Goal: Information Seeking & Learning: Find specific page/section

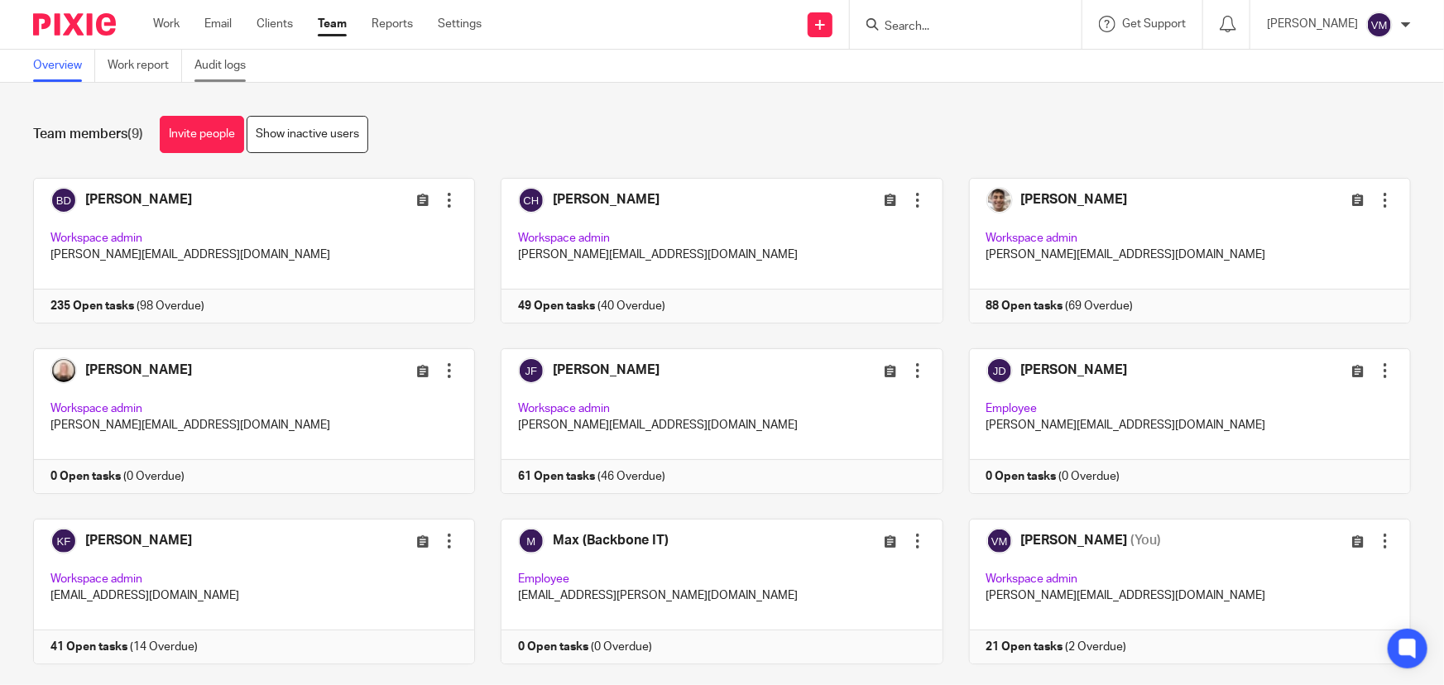
click at [237, 66] on link "Audit logs" at bounding box center [226, 66] width 64 height 32
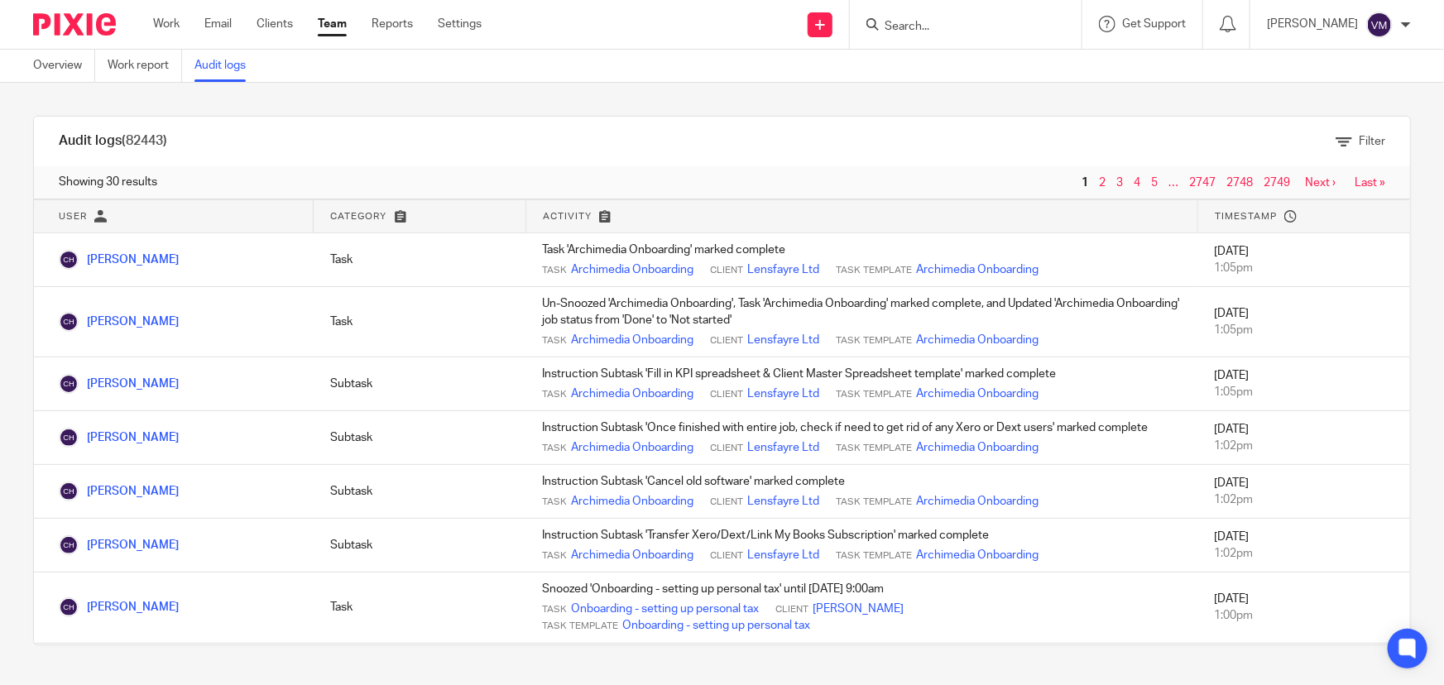
click at [357, 15] on div "Work Email Clients Team Reports Settings Work Email Clients Team Reports Settin…" at bounding box center [322, 24] width 370 height 49
click at [339, 17] on link "Team" at bounding box center [332, 24] width 29 height 17
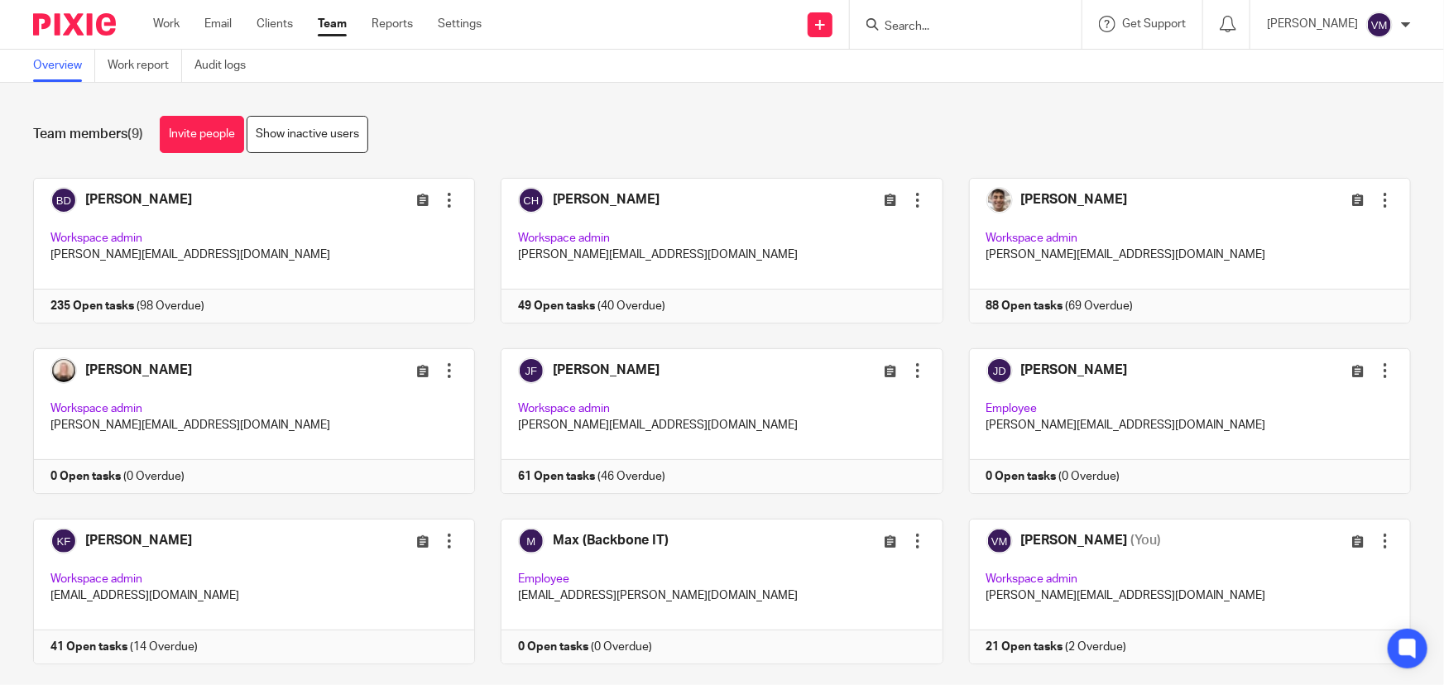
click at [944, 29] on input "Search" at bounding box center [957, 27] width 149 height 15
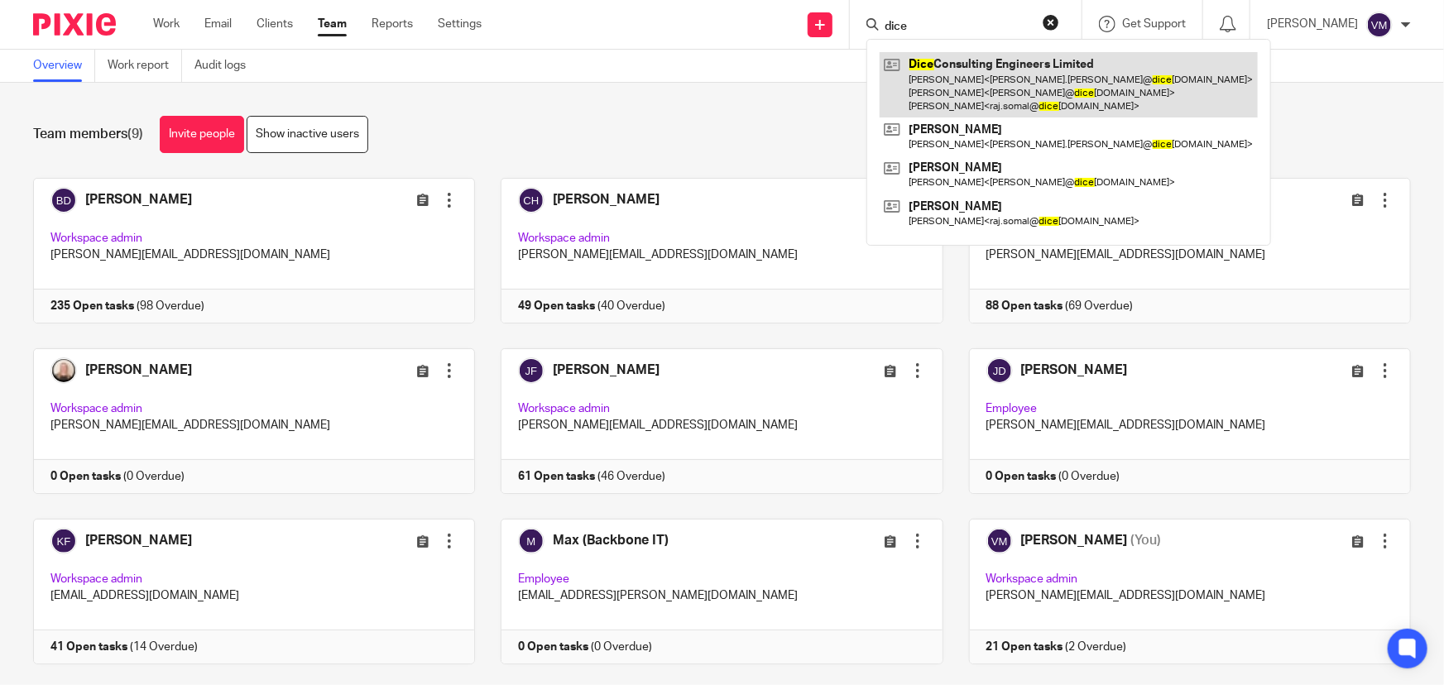
type input "dice"
click at [1019, 90] on link at bounding box center [1069, 84] width 378 height 65
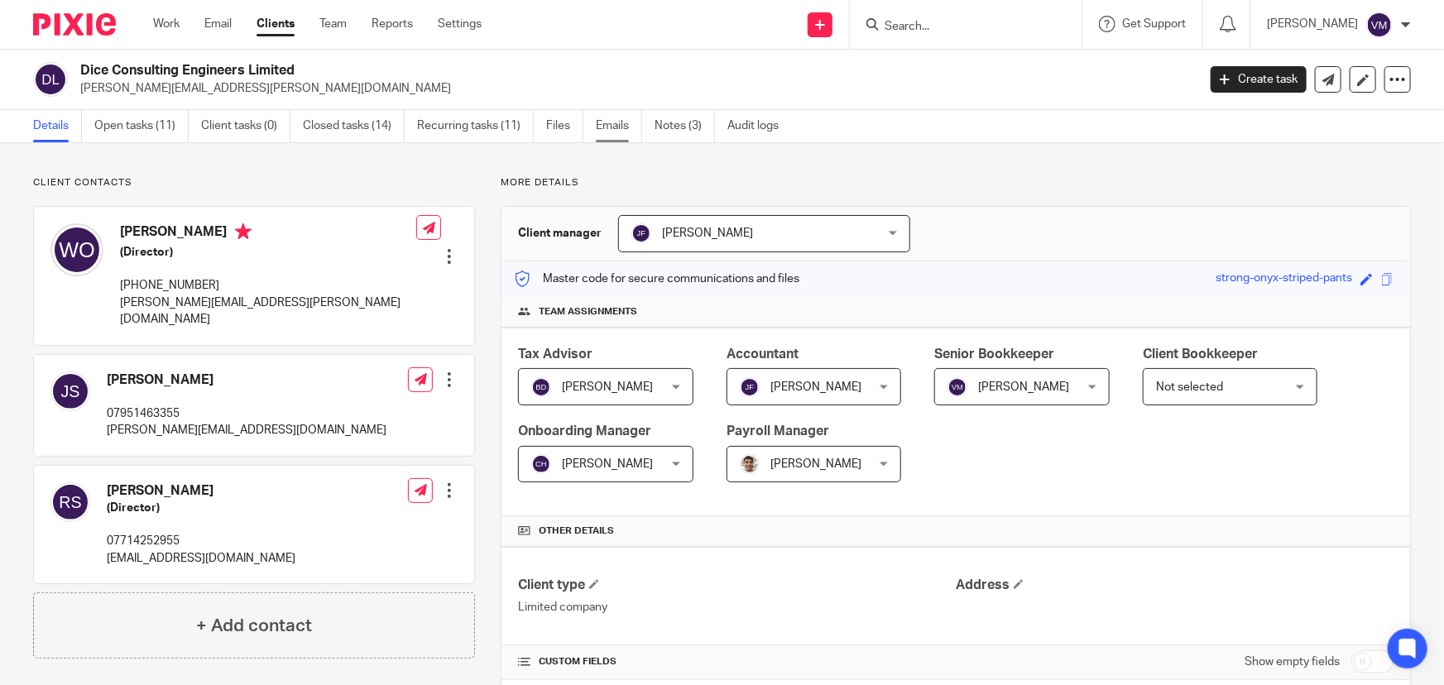
click at [622, 128] on link "Emails" at bounding box center [619, 126] width 46 height 32
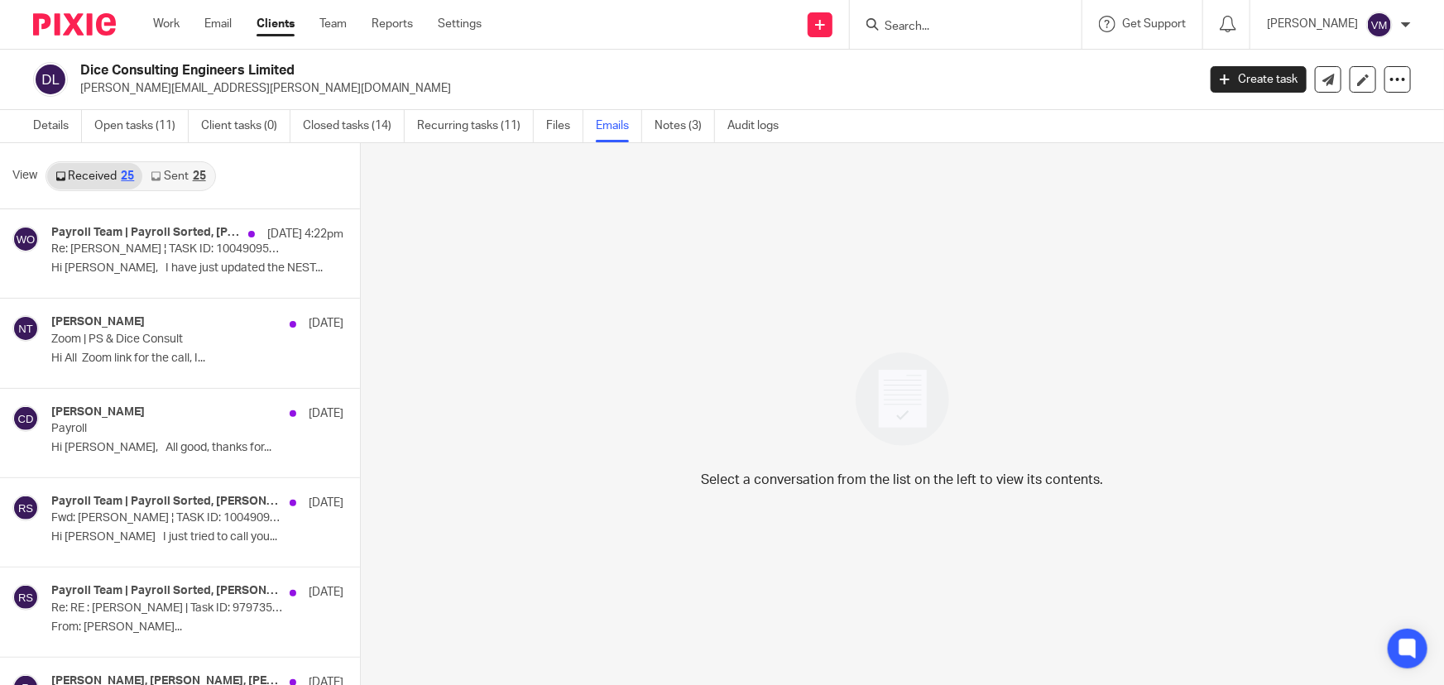
click at [165, 181] on link "Sent 25" at bounding box center [177, 176] width 71 height 26
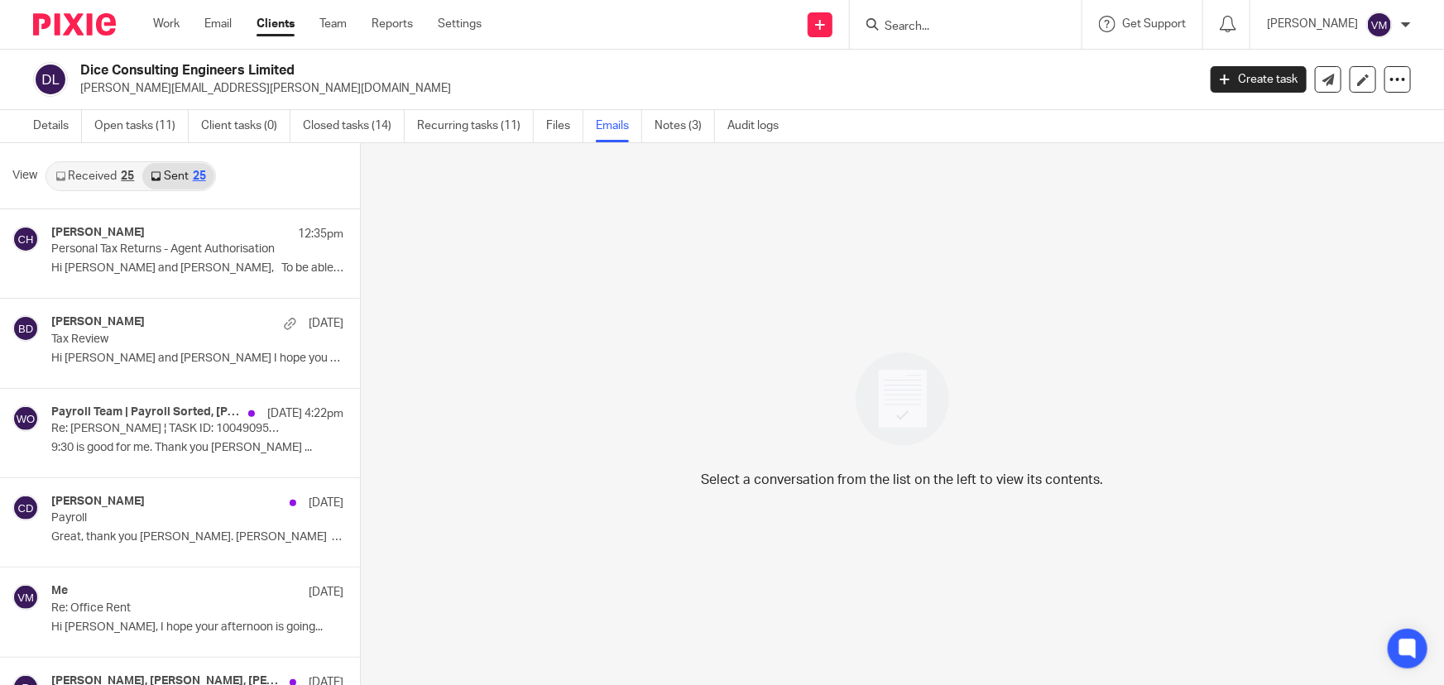
scroll to position [2, 0]
click at [335, 22] on link "Team" at bounding box center [332, 24] width 27 height 17
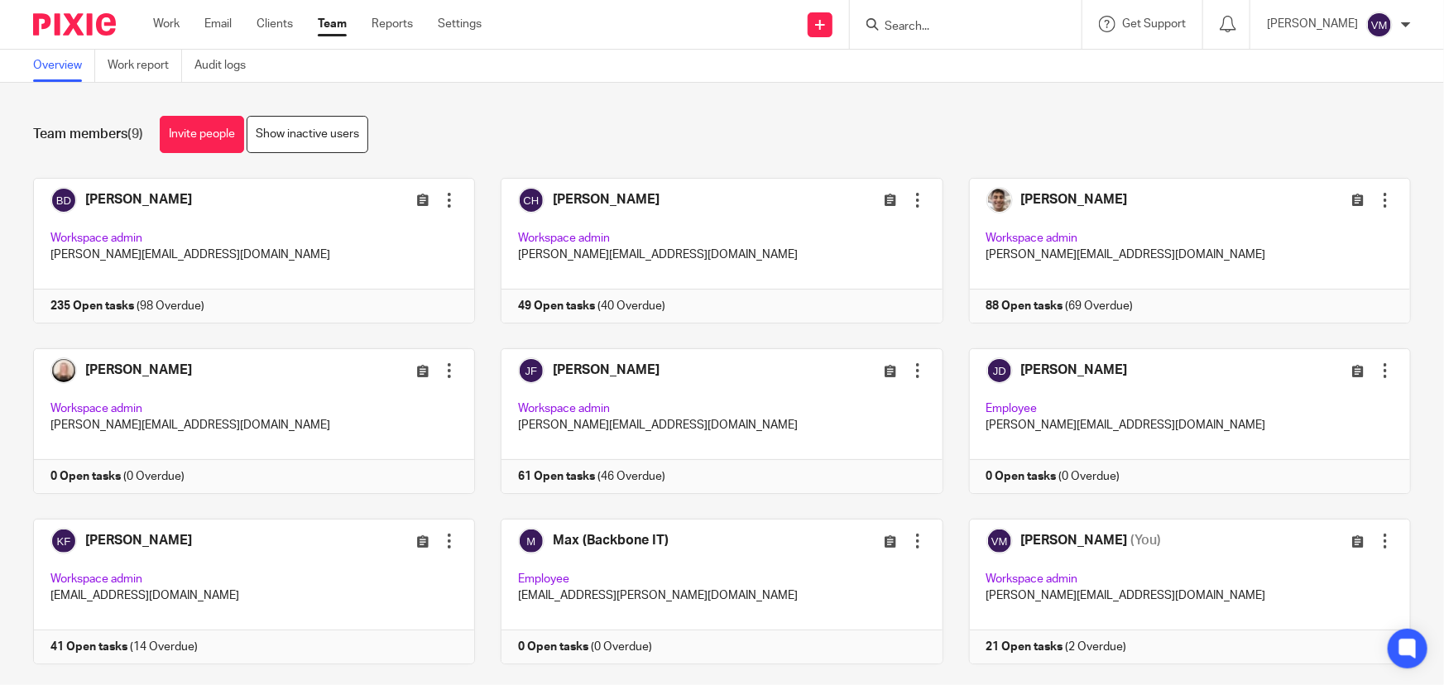
click at [938, 21] on input "Search" at bounding box center [957, 27] width 149 height 15
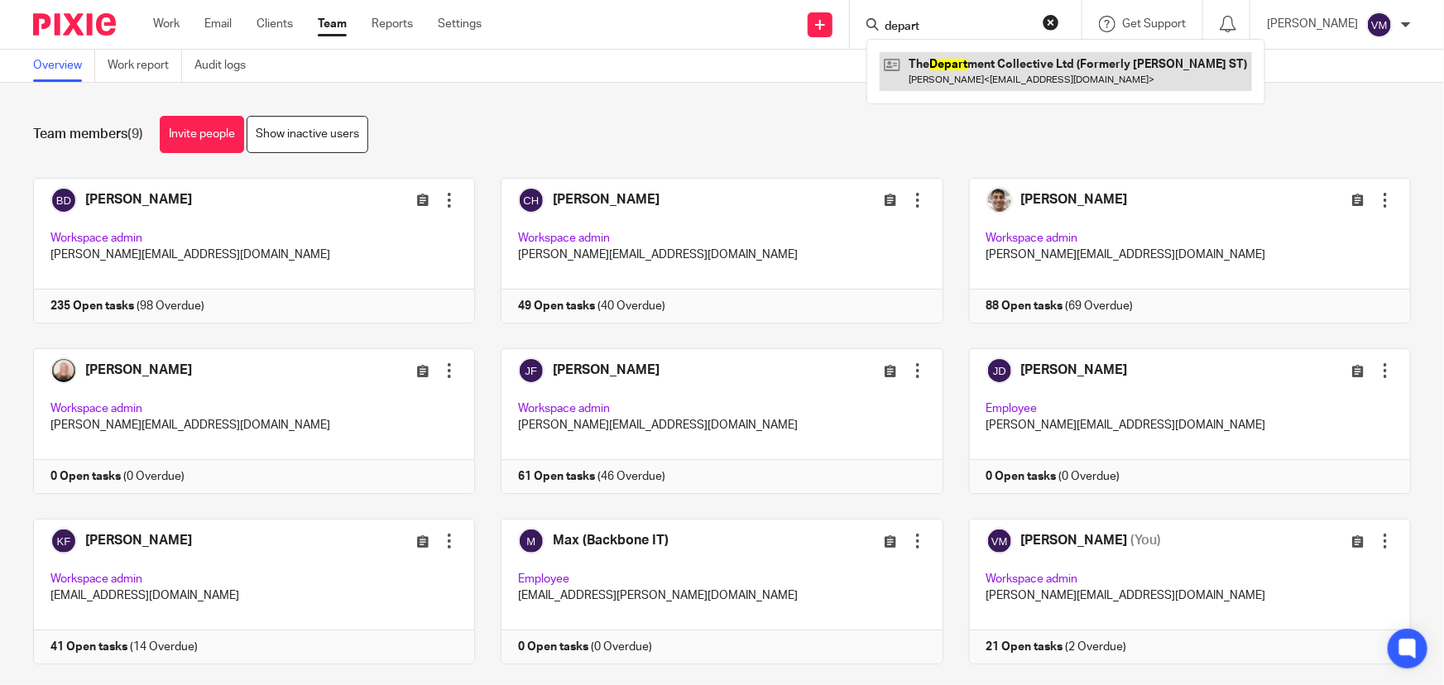
type input "depart"
click at [1001, 70] on link at bounding box center [1066, 71] width 372 height 38
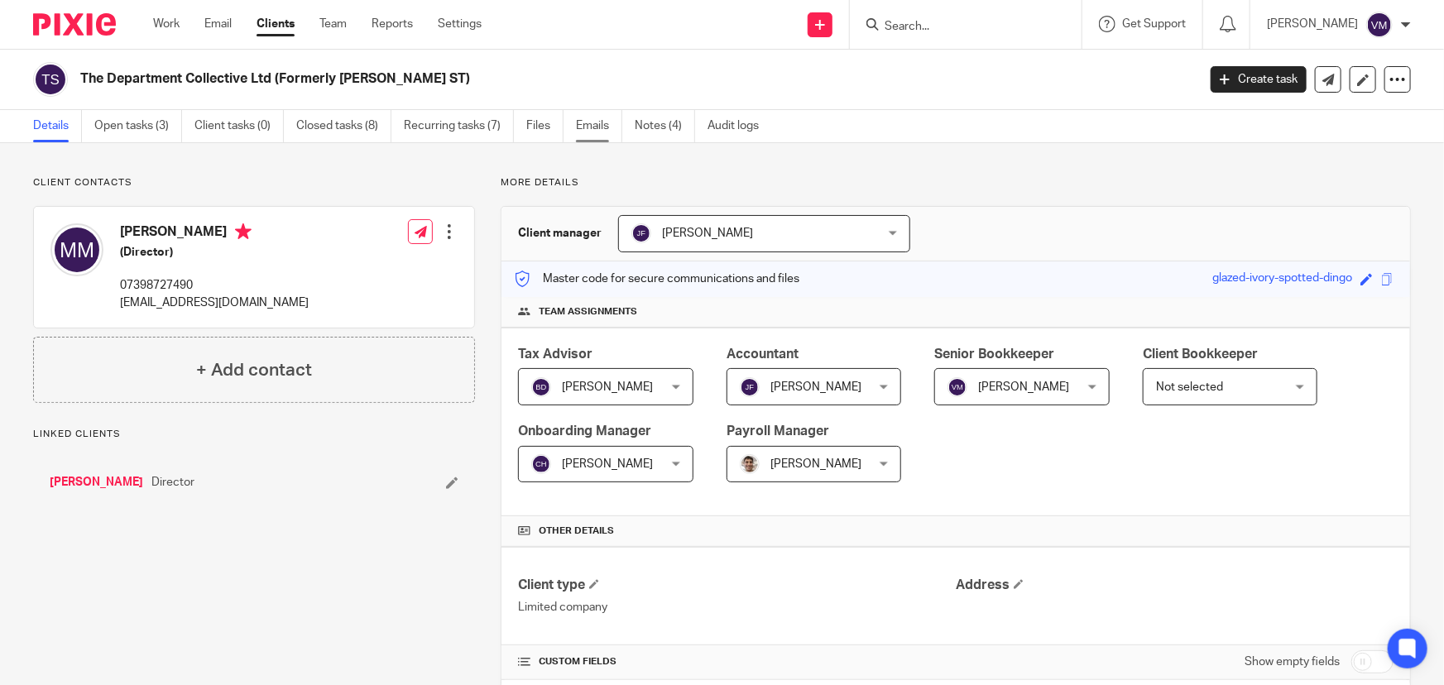
click at [604, 127] on link "Emails" at bounding box center [599, 126] width 46 height 32
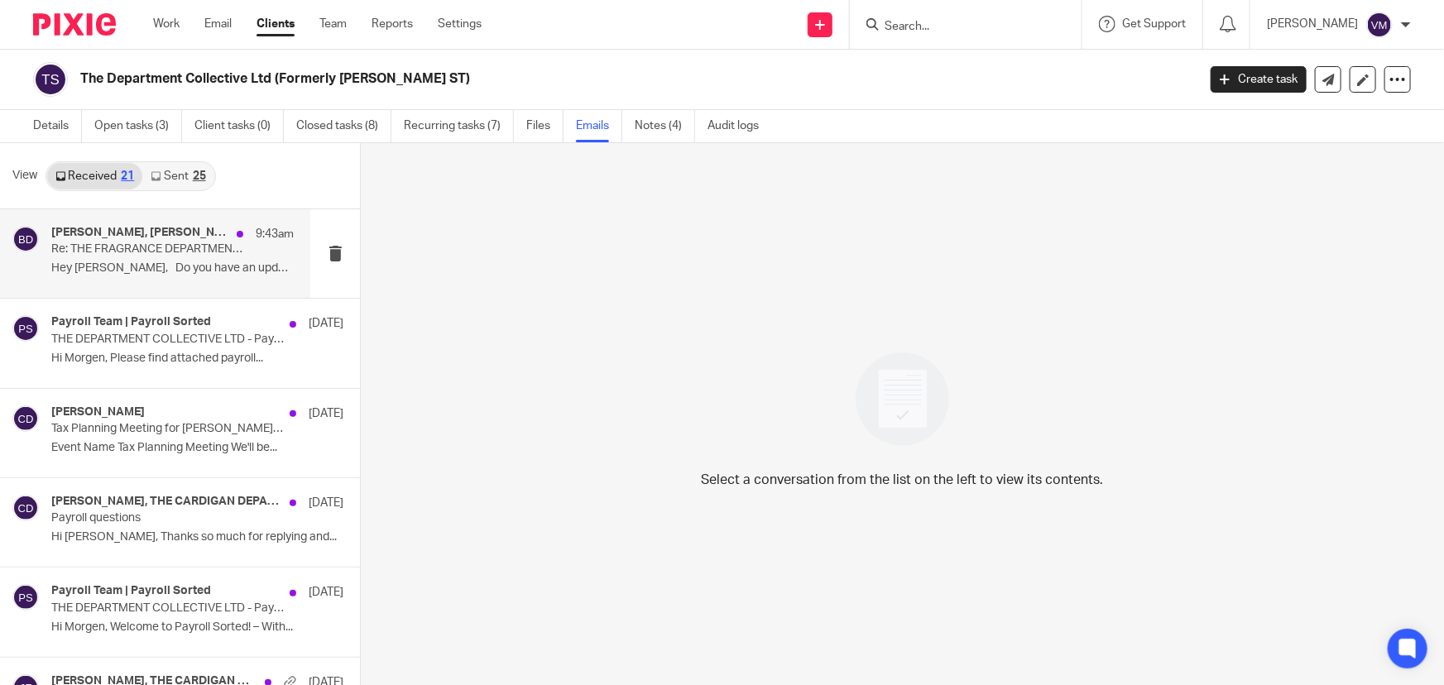
click at [165, 247] on p "Re: THE FRAGRANCE DEPARTMENT LTD is now registered as a company" at bounding box center [148, 249] width 194 height 14
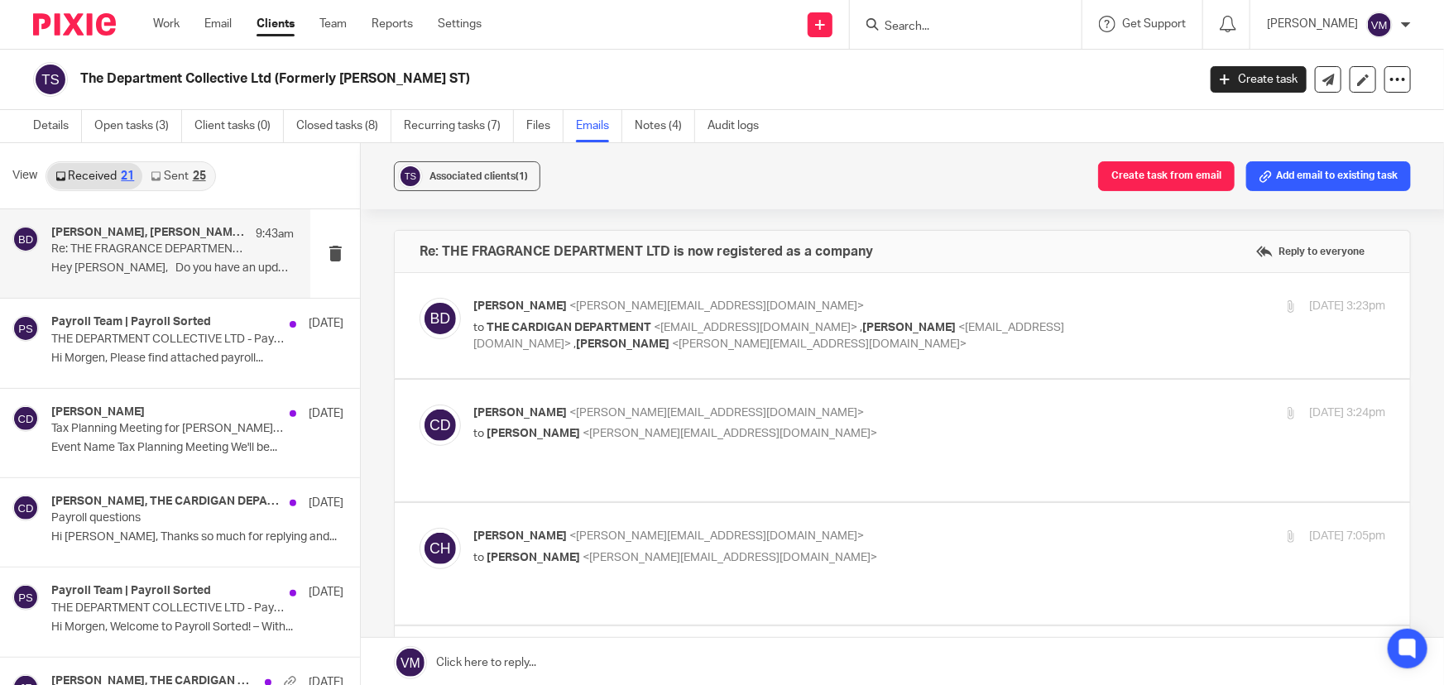
click at [1120, 322] on div "[PERSON_NAME] <[PERSON_NAME][EMAIL_ADDRESS][DOMAIN_NAME]> to THE CARDIGAN DEPAR…" at bounding box center [929, 325] width 912 height 55
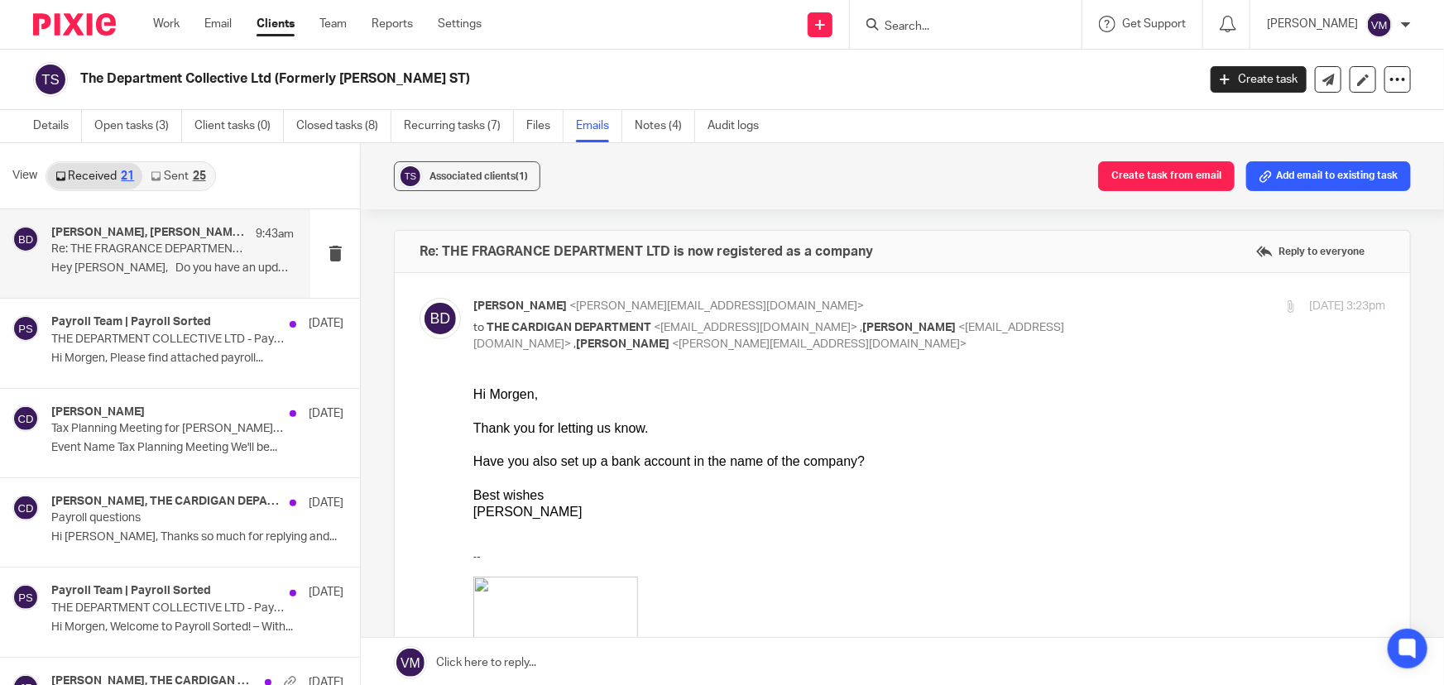
click at [1114, 317] on div "Barbara Demtriou <barbara@archimediaaccounts.co.uk> to THE CARDIGAN DEPARTMENT …" at bounding box center [929, 325] width 912 height 55
checkbox input "false"
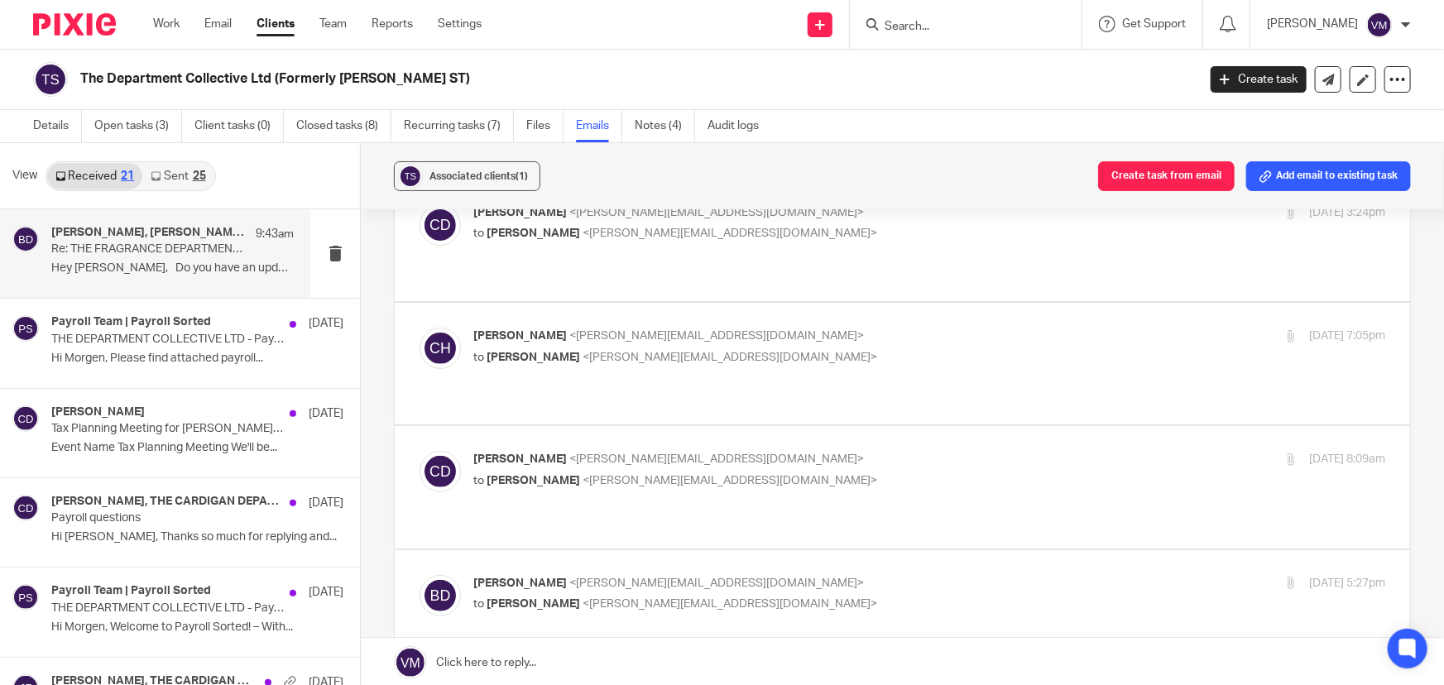
scroll to position [225, 0]
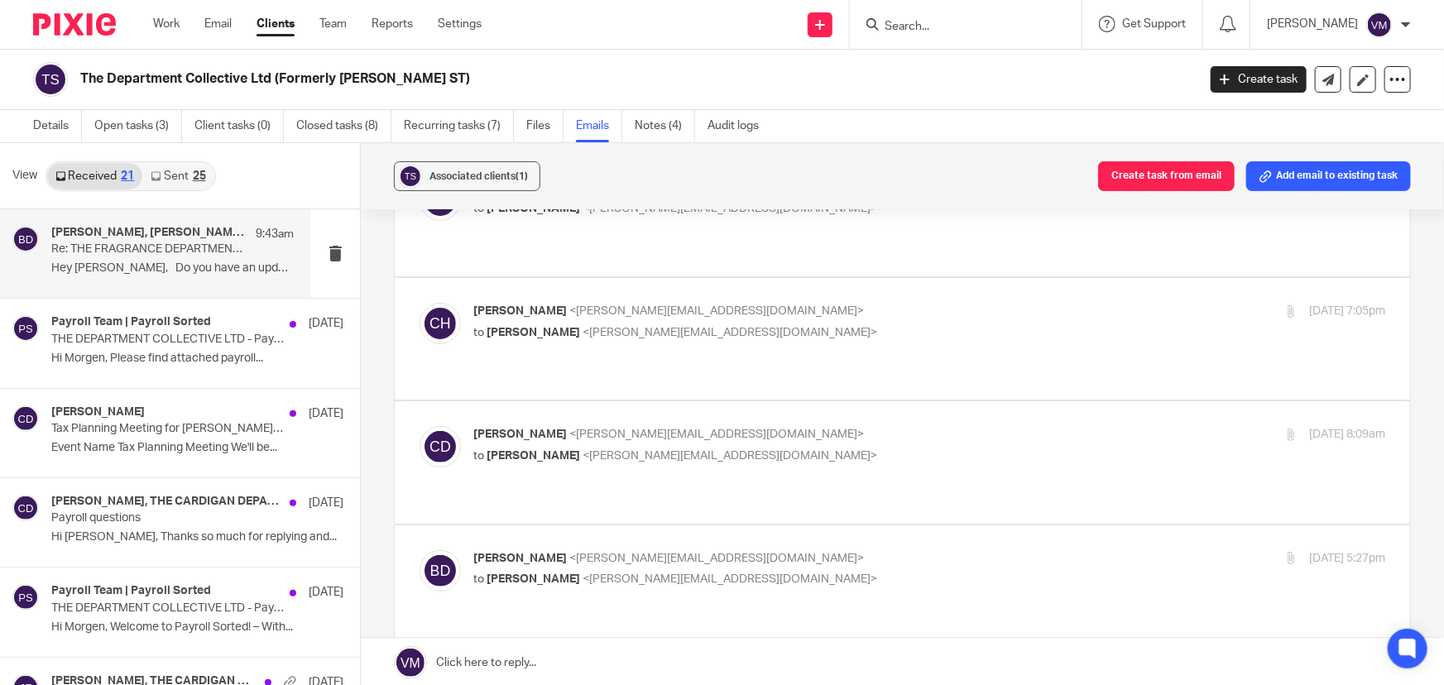
click at [943, 307] on p "Chloe Hooton <chloe@archimediaaccounts.co.uk>" at bounding box center [777, 311] width 608 height 17
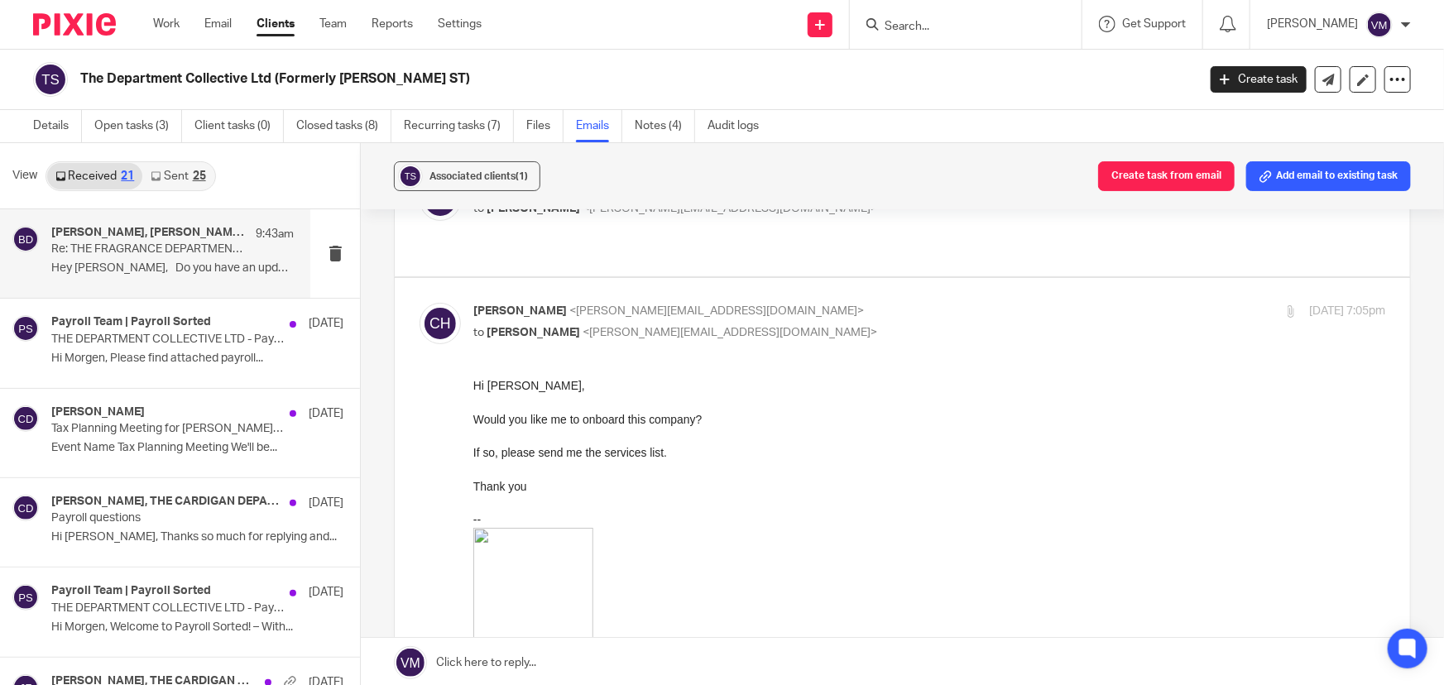
scroll to position [0, 0]
click at [943, 307] on p "Chloe Hooton <chloe@archimediaaccounts.co.uk>" at bounding box center [777, 311] width 608 height 17
checkbox input "false"
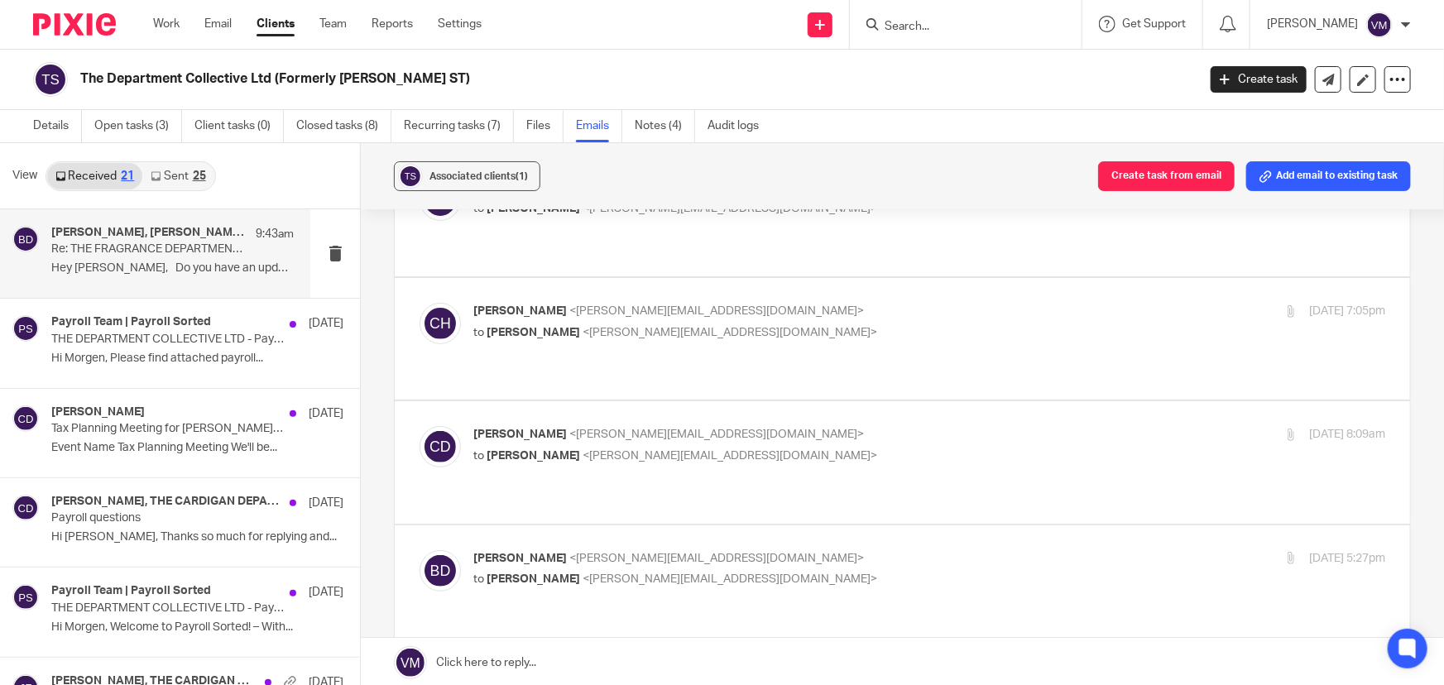
click at [941, 403] on label at bounding box center [902, 462] width 1015 height 122
click at [420, 425] on input "checkbox" at bounding box center [419, 425] width 1 height 1
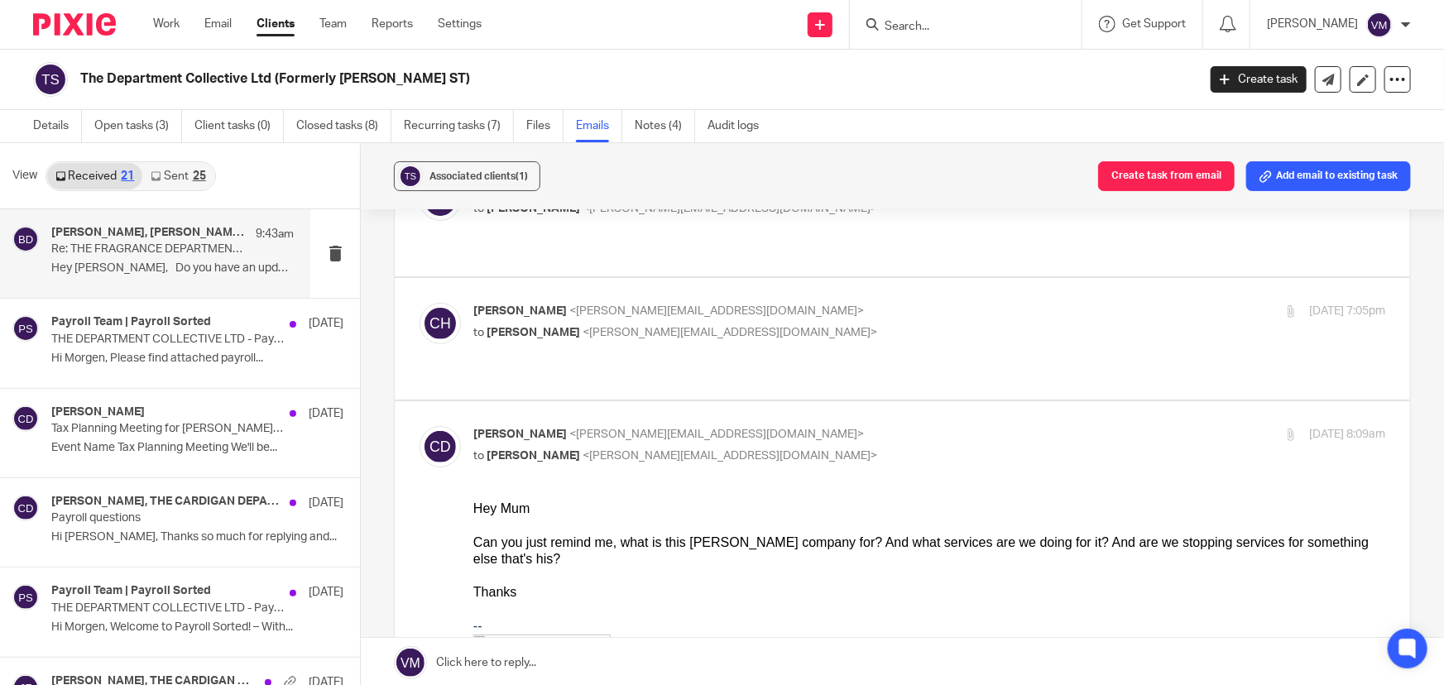
click at [420, 425] on input "checkbox" at bounding box center [419, 425] width 1 height 1
checkbox input "false"
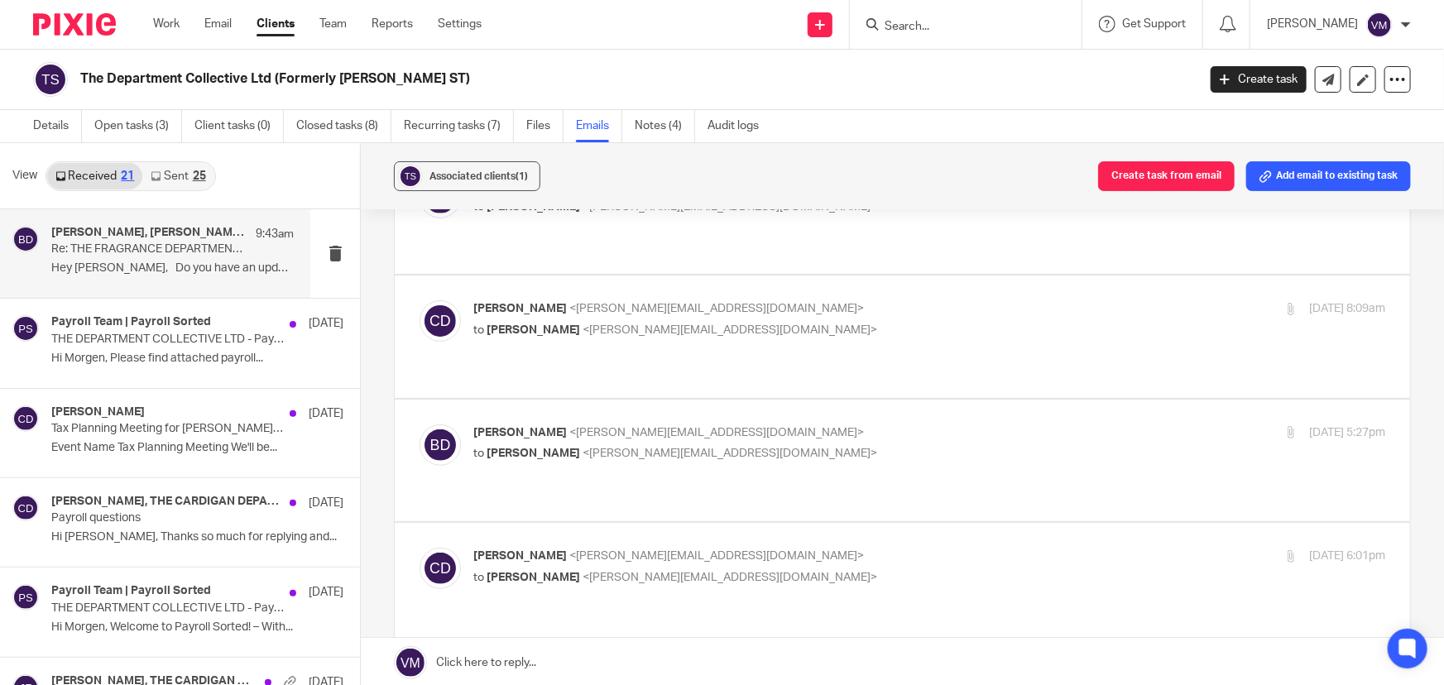
scroll to position [376, 0]
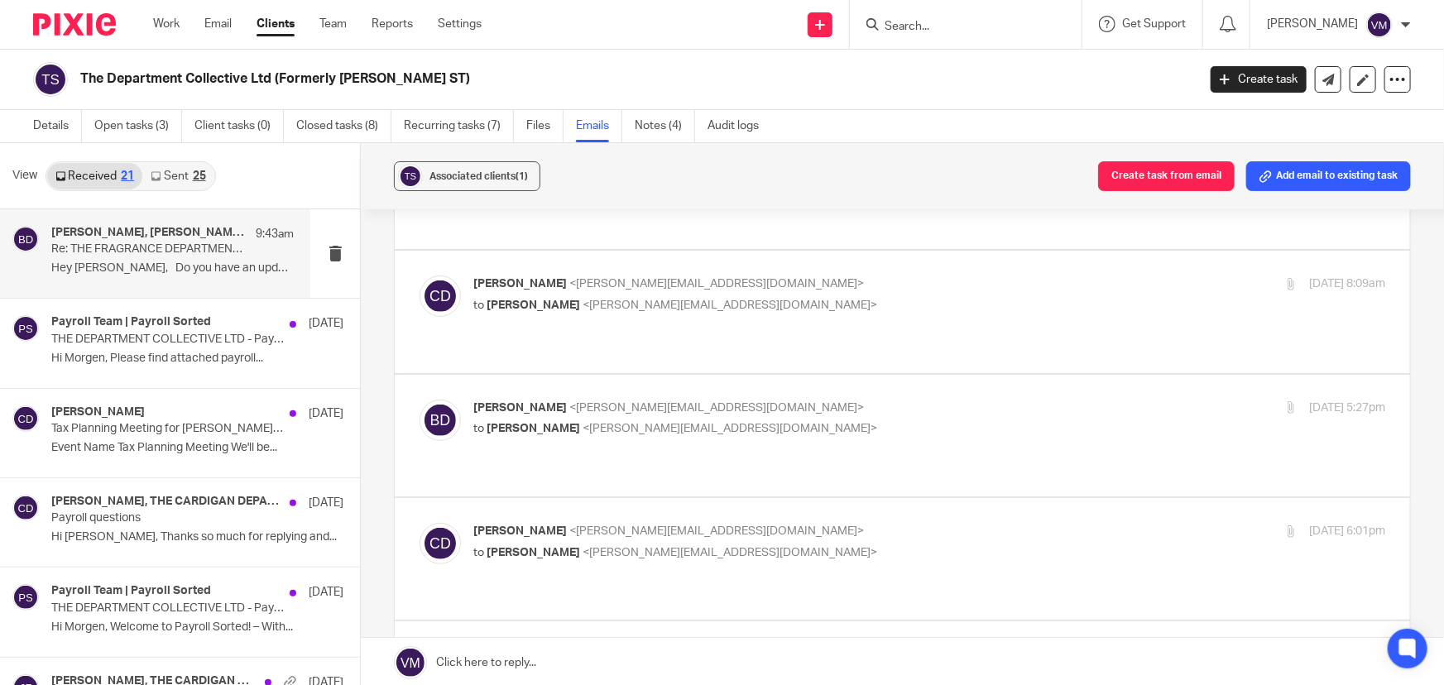
click at [935, 400] on p "Barbara Demtriou <barbara@archimediaaccounts.co.uk>" at bounding box center [777, 408] width 608 height 17
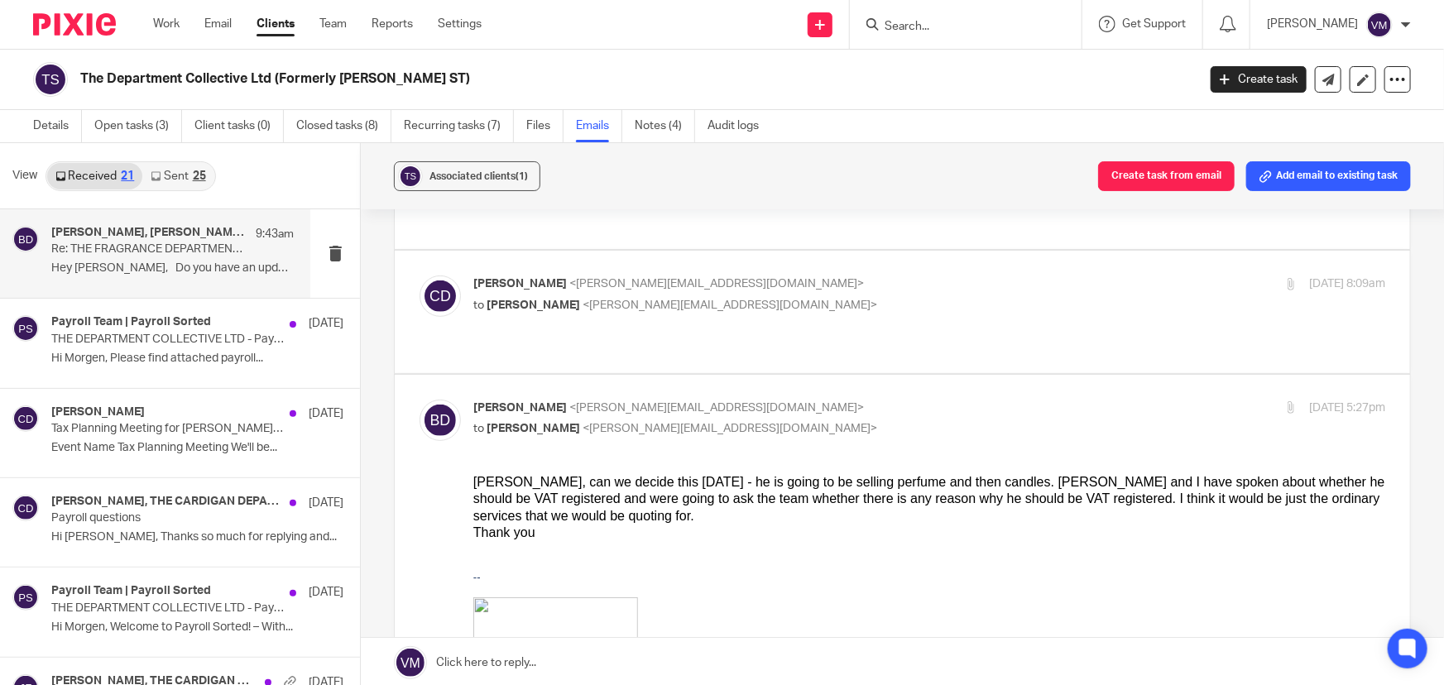
scroll to position [0, 0]
click at [420, 399] on input "checkbox" at bounding box center [419, 399] width 1 height 1
checkbox input "false"
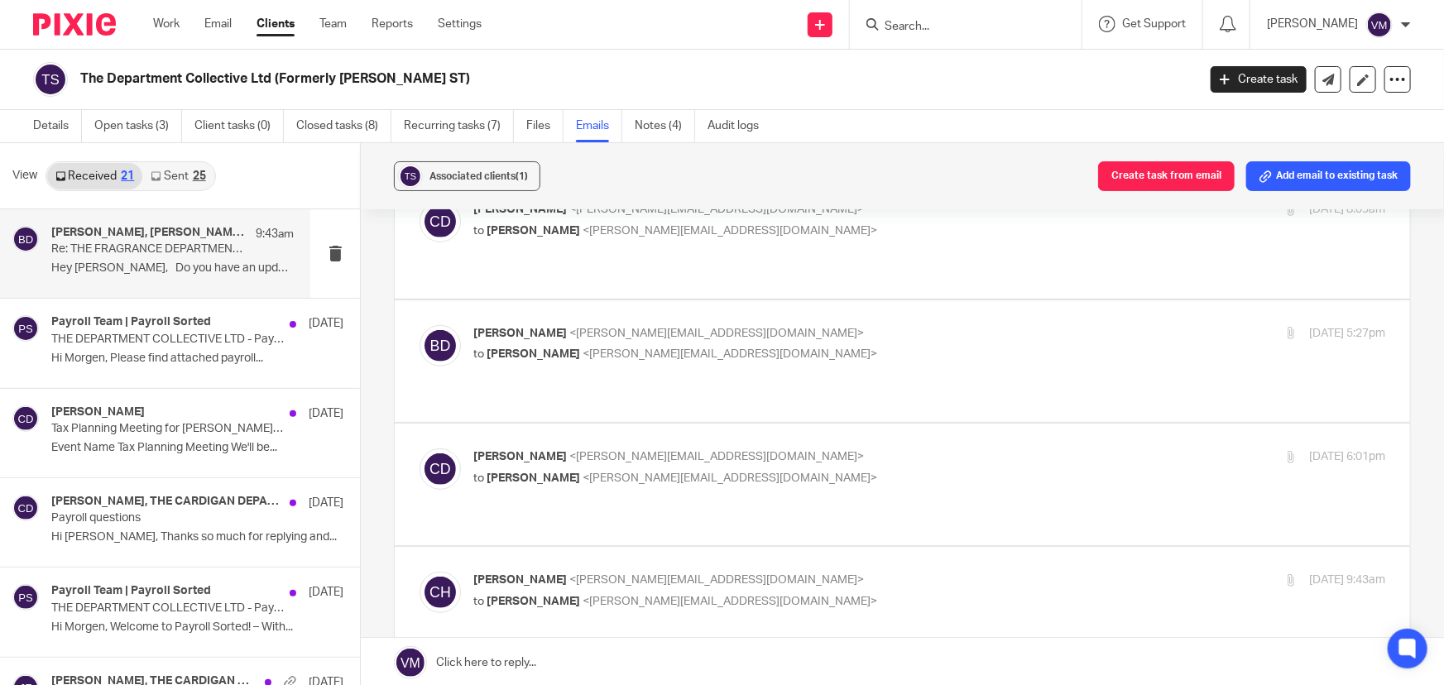
scroll to position [451, 0]
click at [896, 423] on label at bounding box center [902, 484] width 1015 height 122
click at [420, 447] on input "checkbox" at bounding box center [419, 447] width 1 height 1
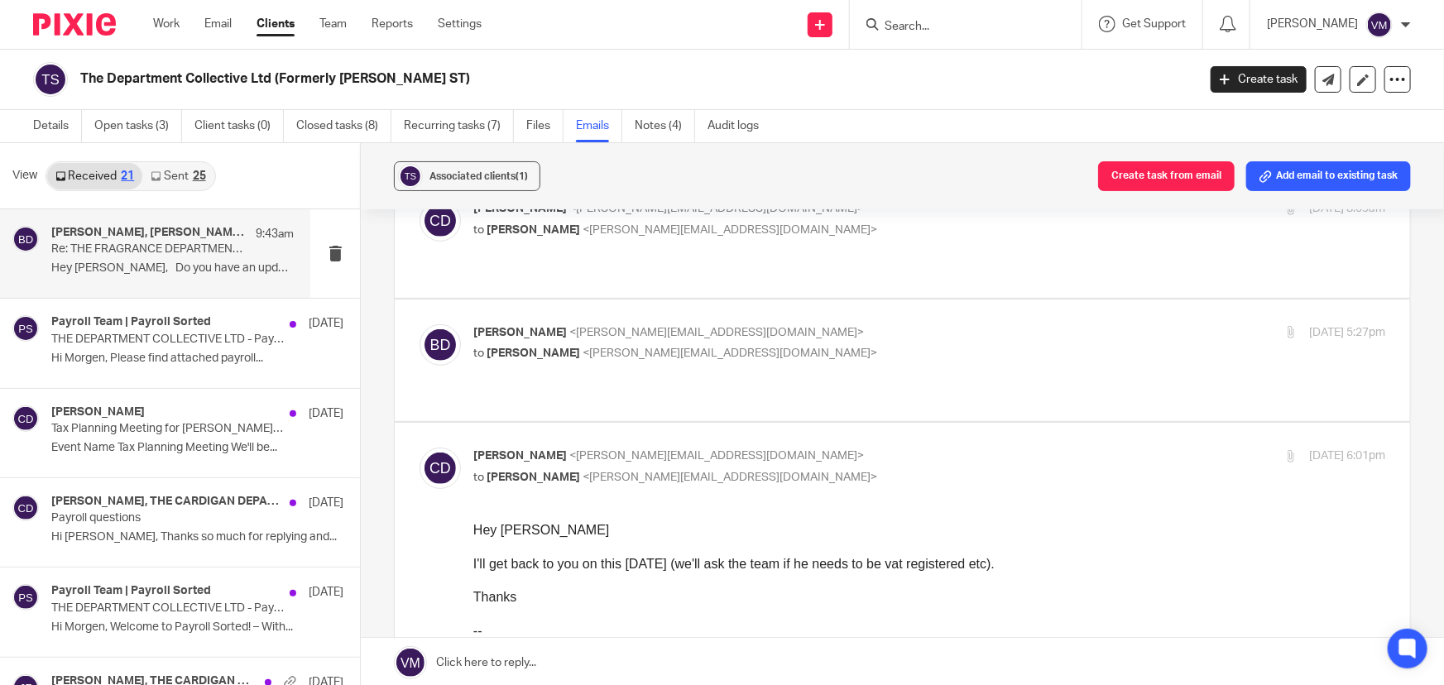
scroll to position [0, 0]
click at [888, 448] on p "Chris Demetriou <chris@archimediaaccounts.co.uk>" at bounding box center [777, 456] width 608 height 17
checkbox input "false"
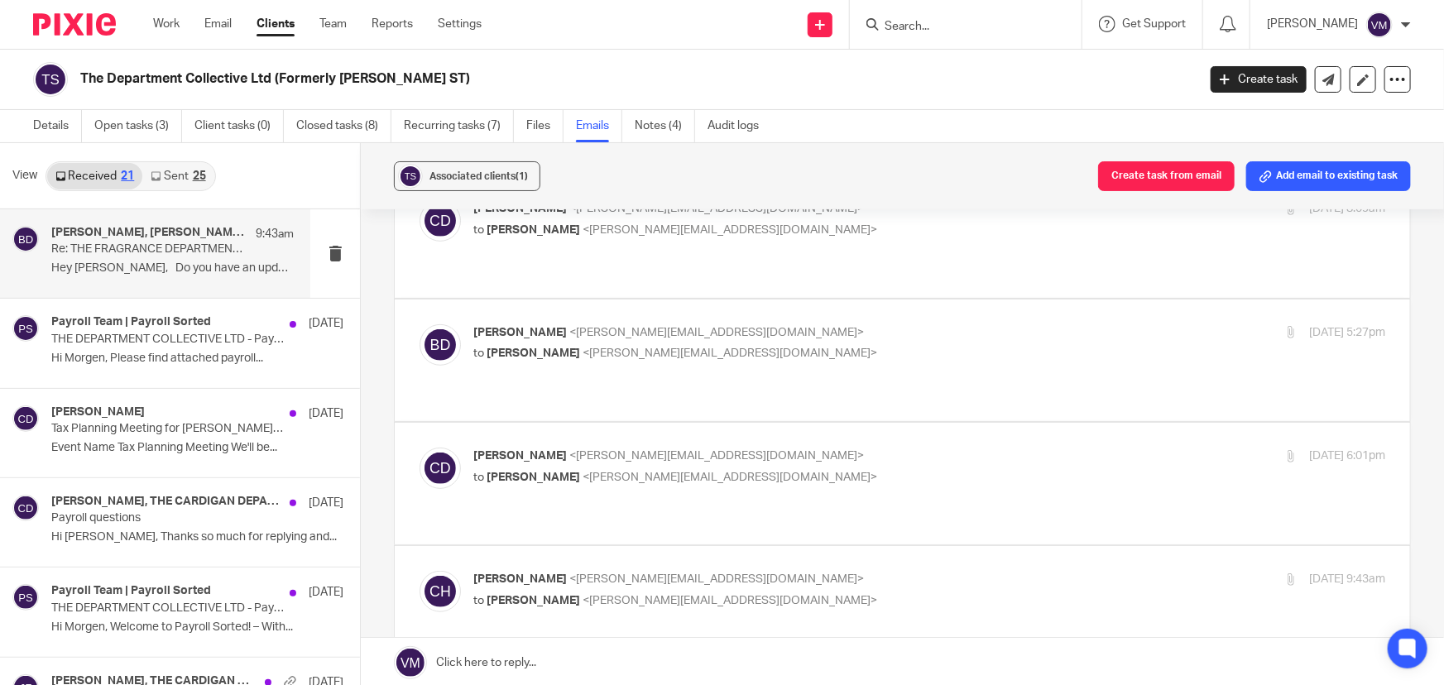
scroll to position [526, 0]
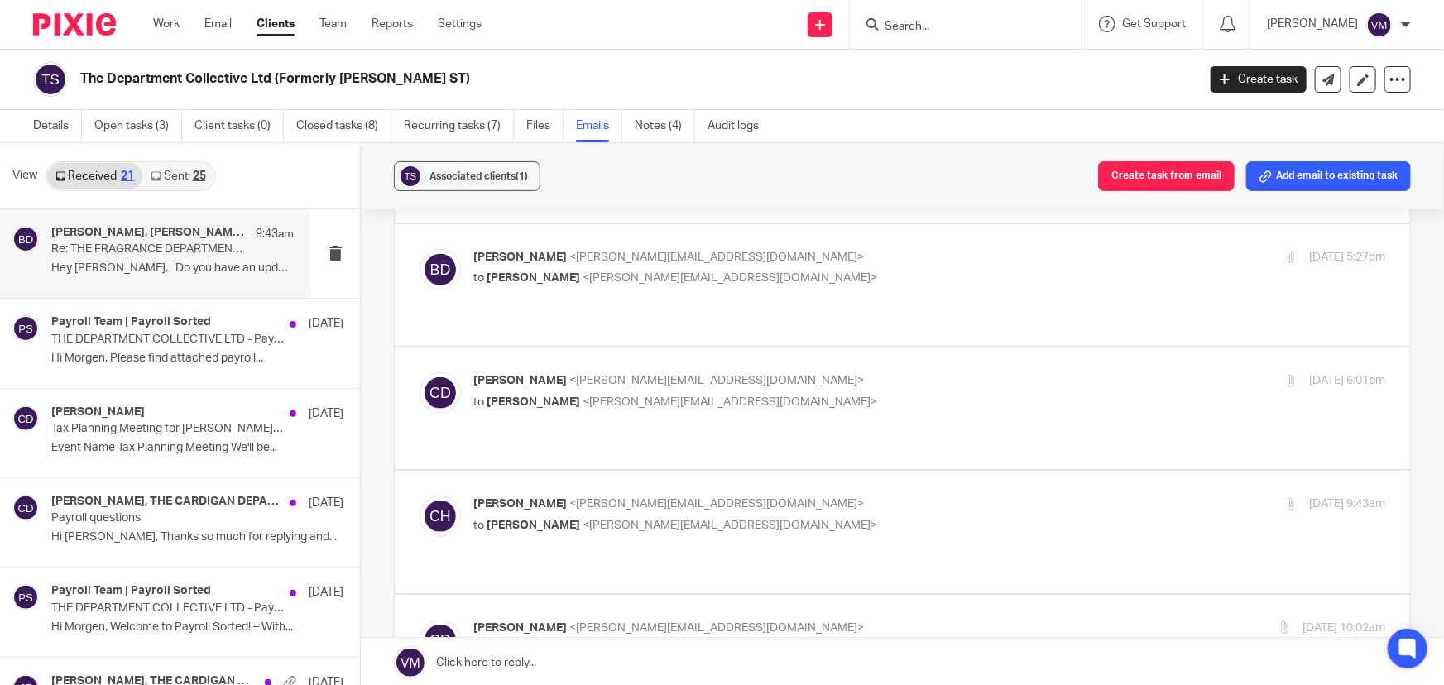
click at [885, 471] on label at bounding box center [902, 532] width 1015 height 122
click at [420, 495] on input "checkbox" at bounding box center [419, 495] width 1 height 1
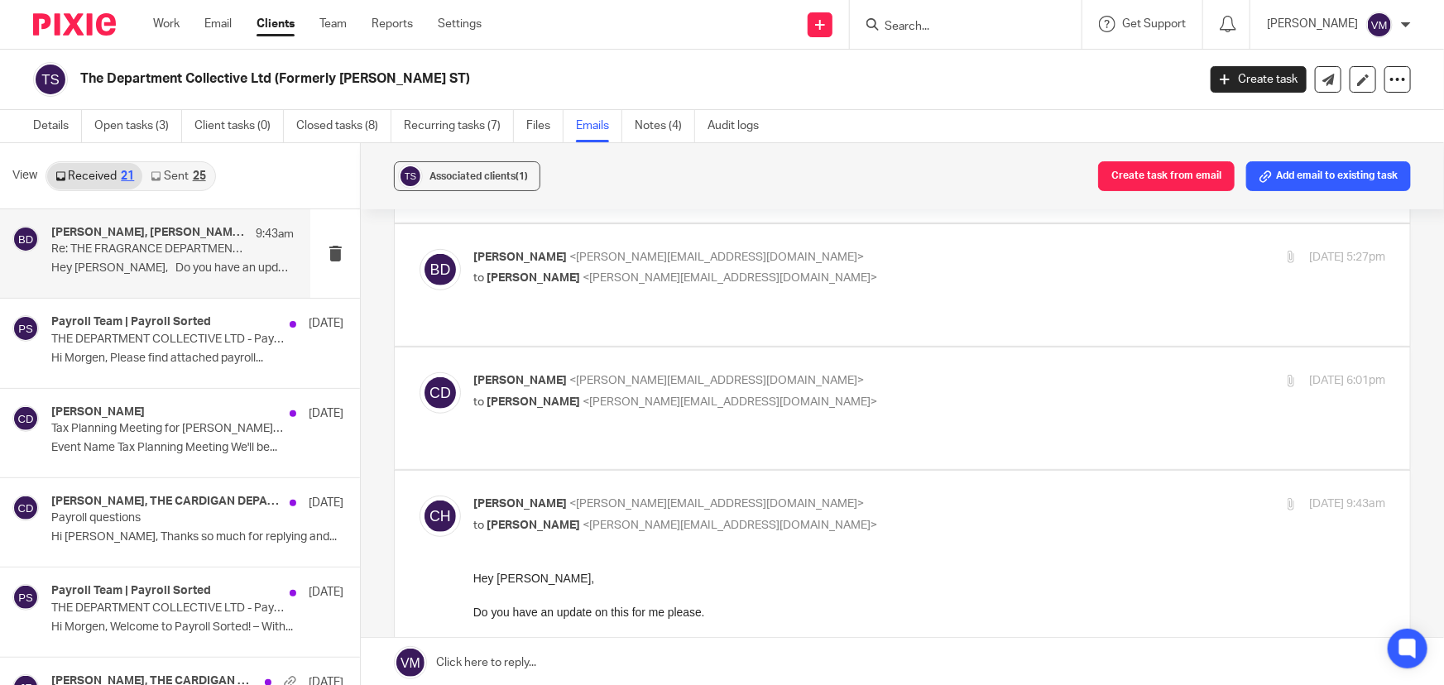
scroll to position [0, 0]
click at [420, 495] on input "checkbox" at bounding box center [419, 495] width 1 height 1
checkbox input "false"
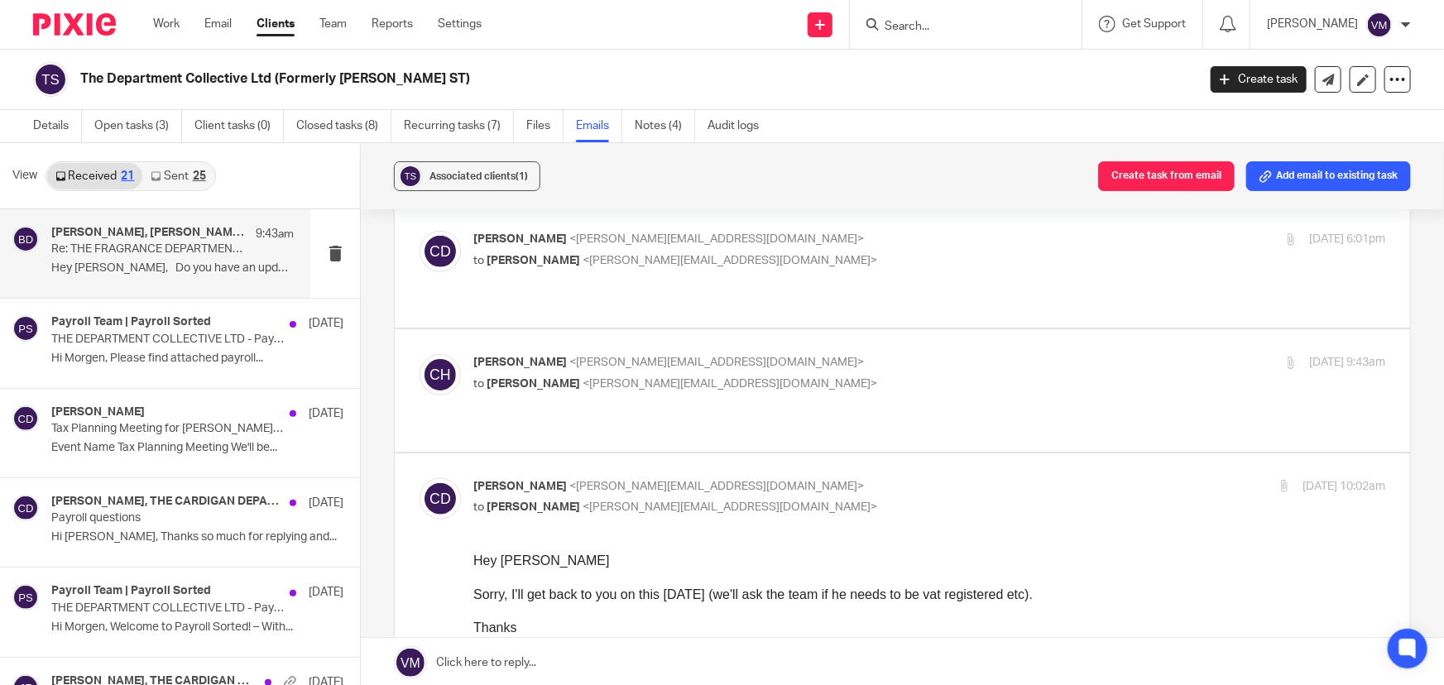
scroll to position [677, 0]
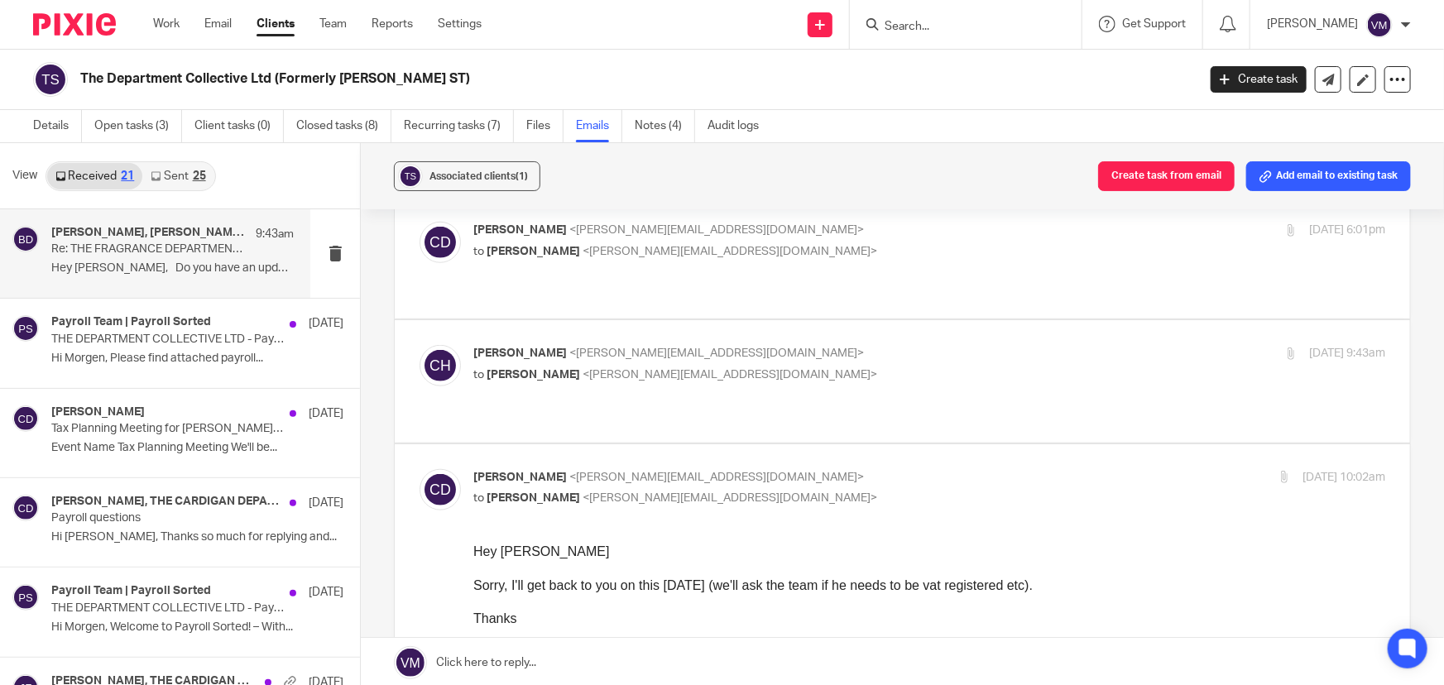
click at [889, 469] on p "Chris Demetriou <chris@archimediaaccounts.co.uk>" at bounding box center [777, 477] width 608 height 17
checkbox input "false"
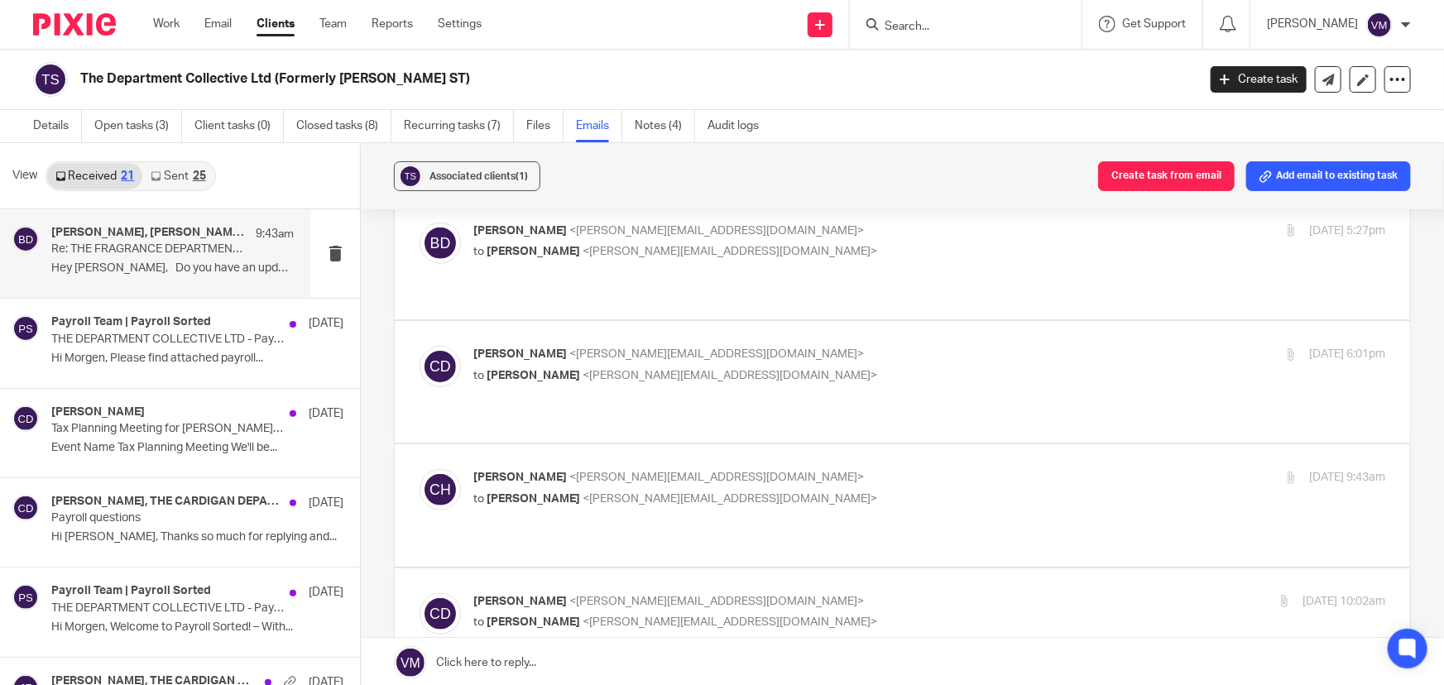
scroll to position [526, 0]
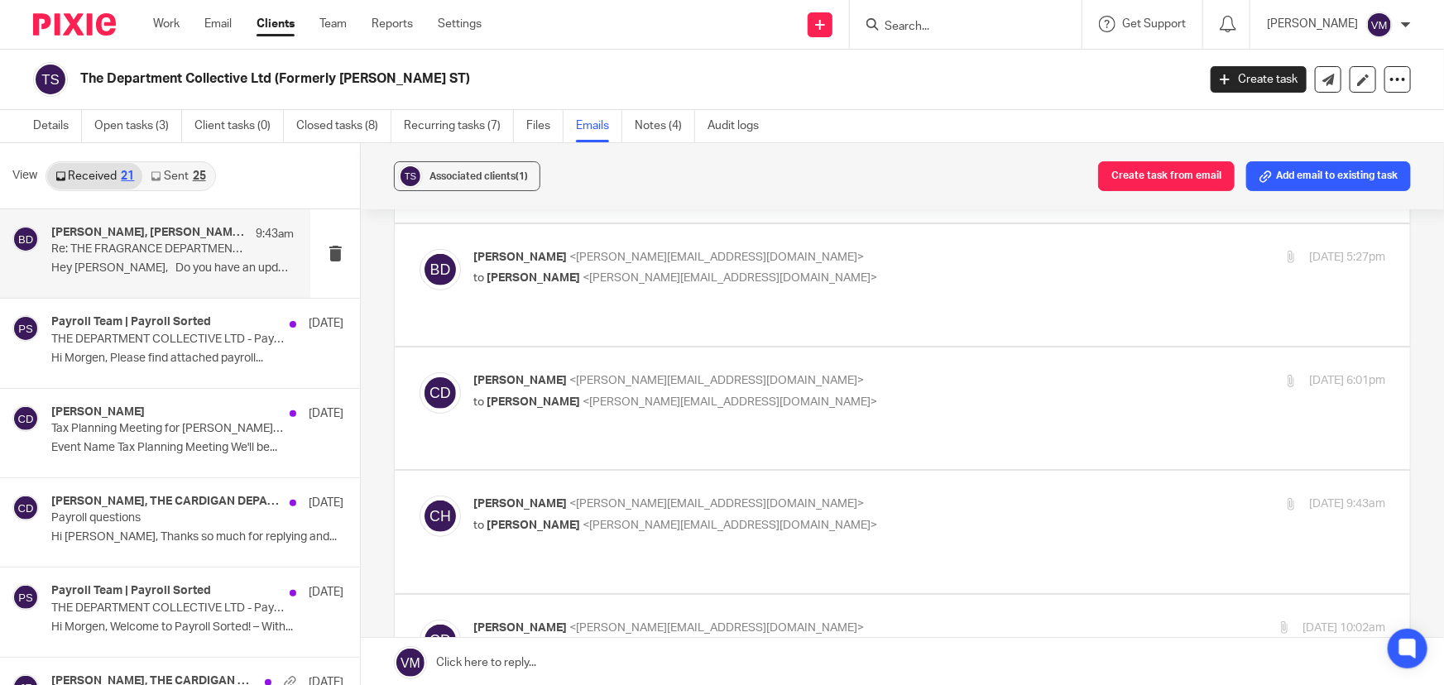
click at [906, 372] on p "Chris Demetriou <chris@archimediaaccounts.co.uk>" at bounding box center [777, 380] width 608 height 17
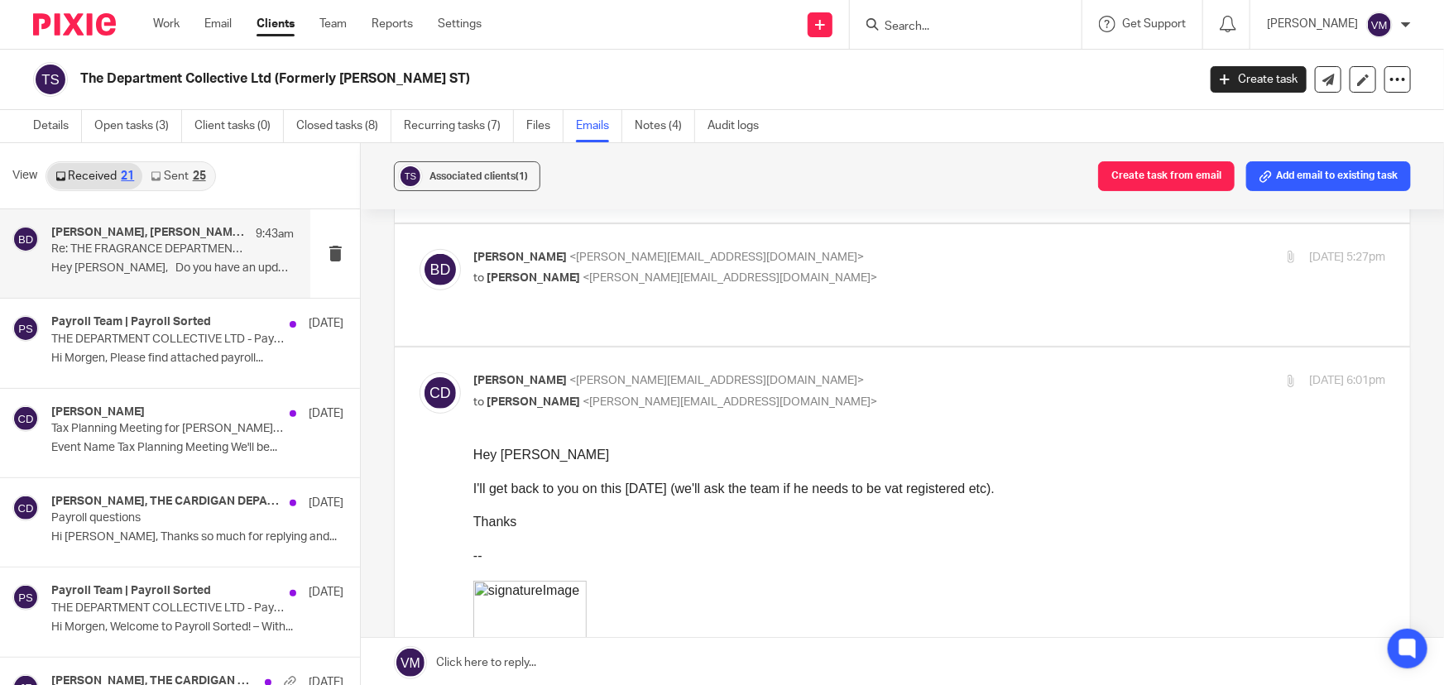
scroll to position [0, 0]
click at [906, 372] on p "Chris Demetriou <chris@archimediaaccounts.co.uk>" at bounding box center [777, 380] width 608 height 17
checkbox input "false"
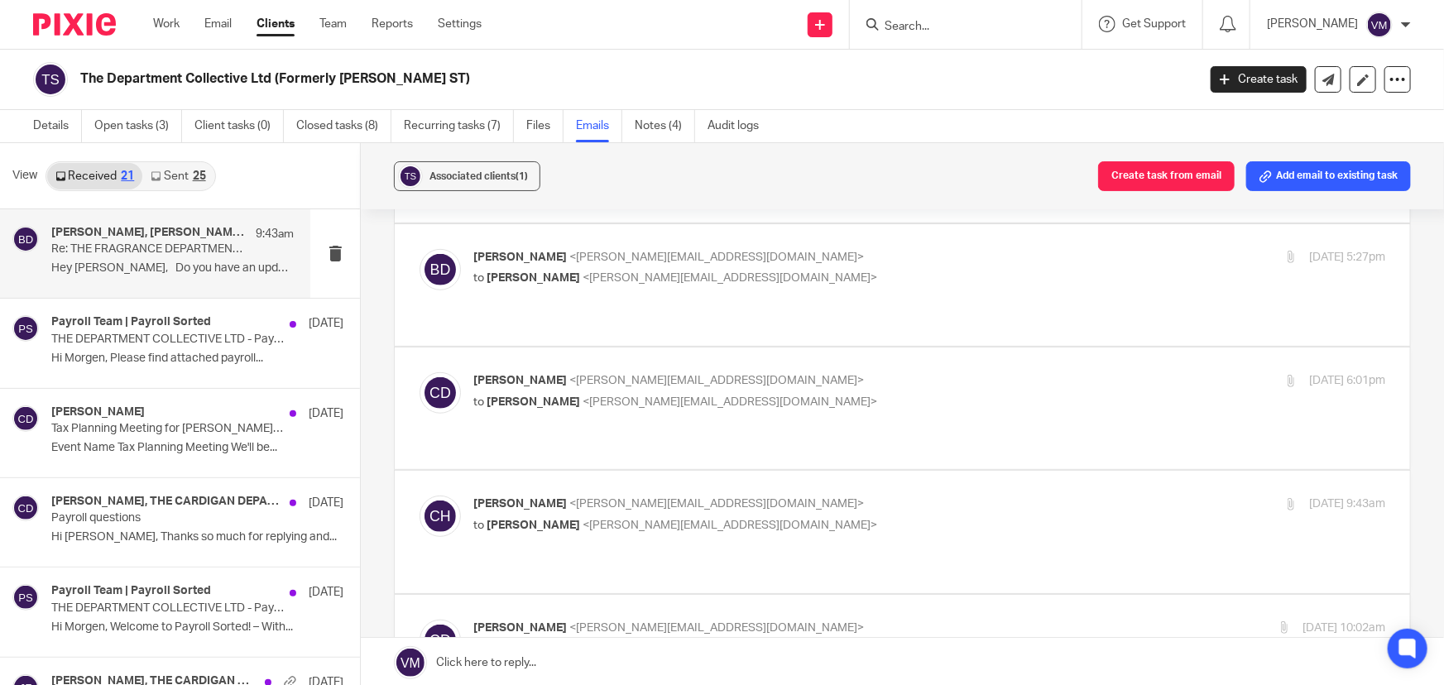
click at [902, 496] on p "Chloe Hooton <chloe@archimediaaccounts.co.uk>" at bounding box center [777, 504] width 608 height 17
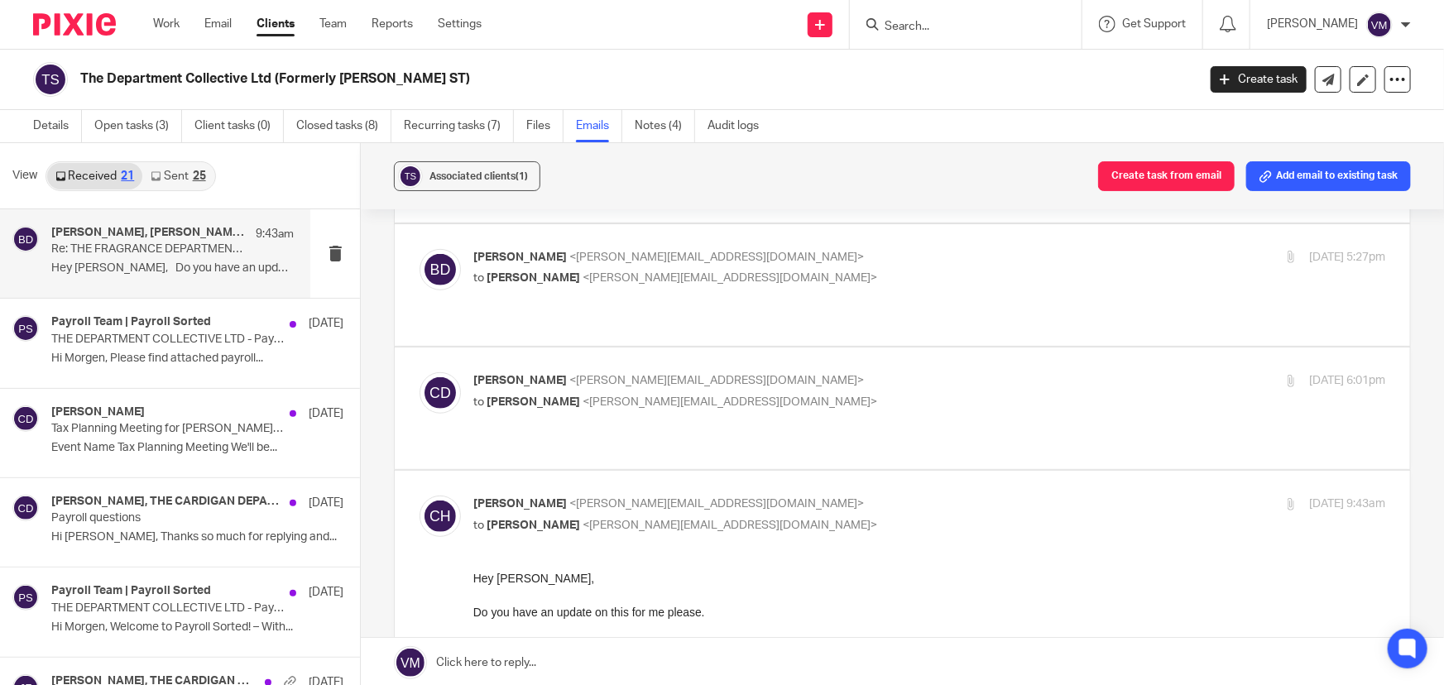
click at [902, 496] on p "Chloe Hooton <chloe@archimediaaccounts.co.uk>" at bounding box center [777, 504] width 608 height 17
checkbox input "false"
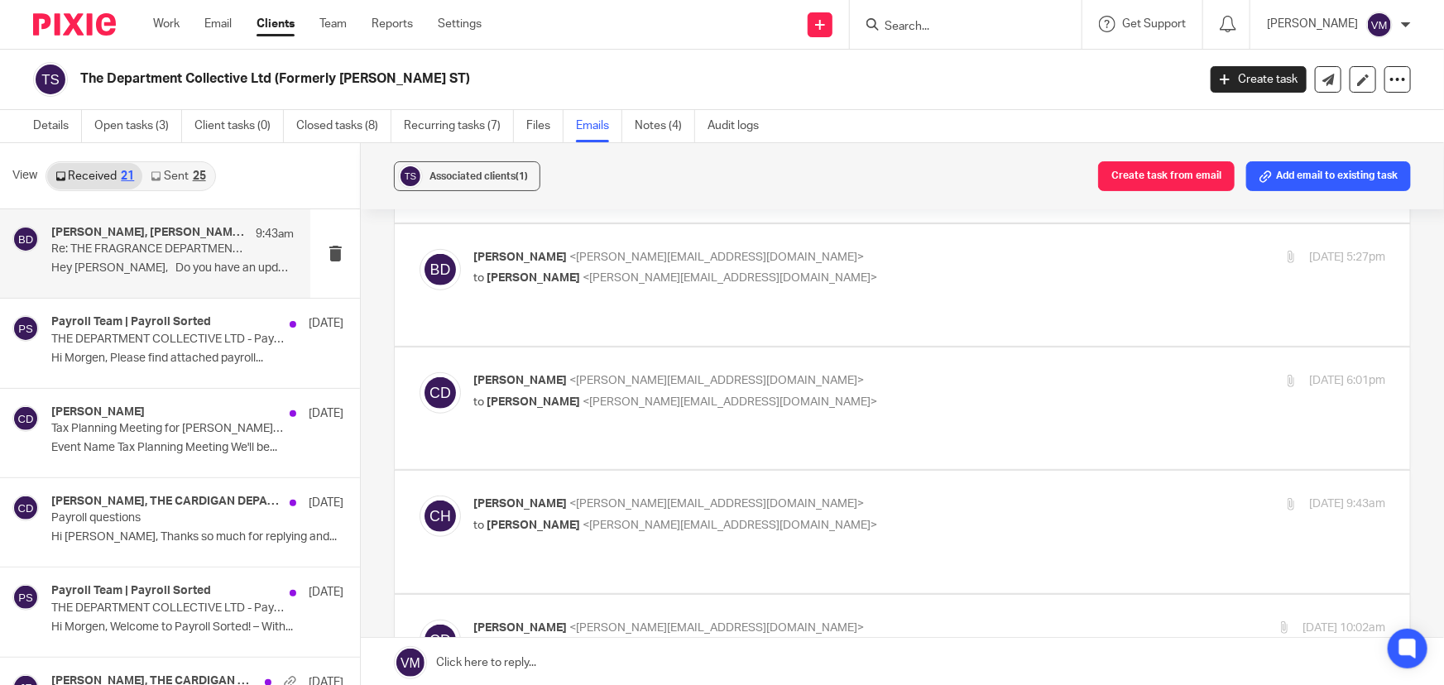
click at [200, 167] on link "Sent 25" at bounding box center [177, 176] width 71 height 26
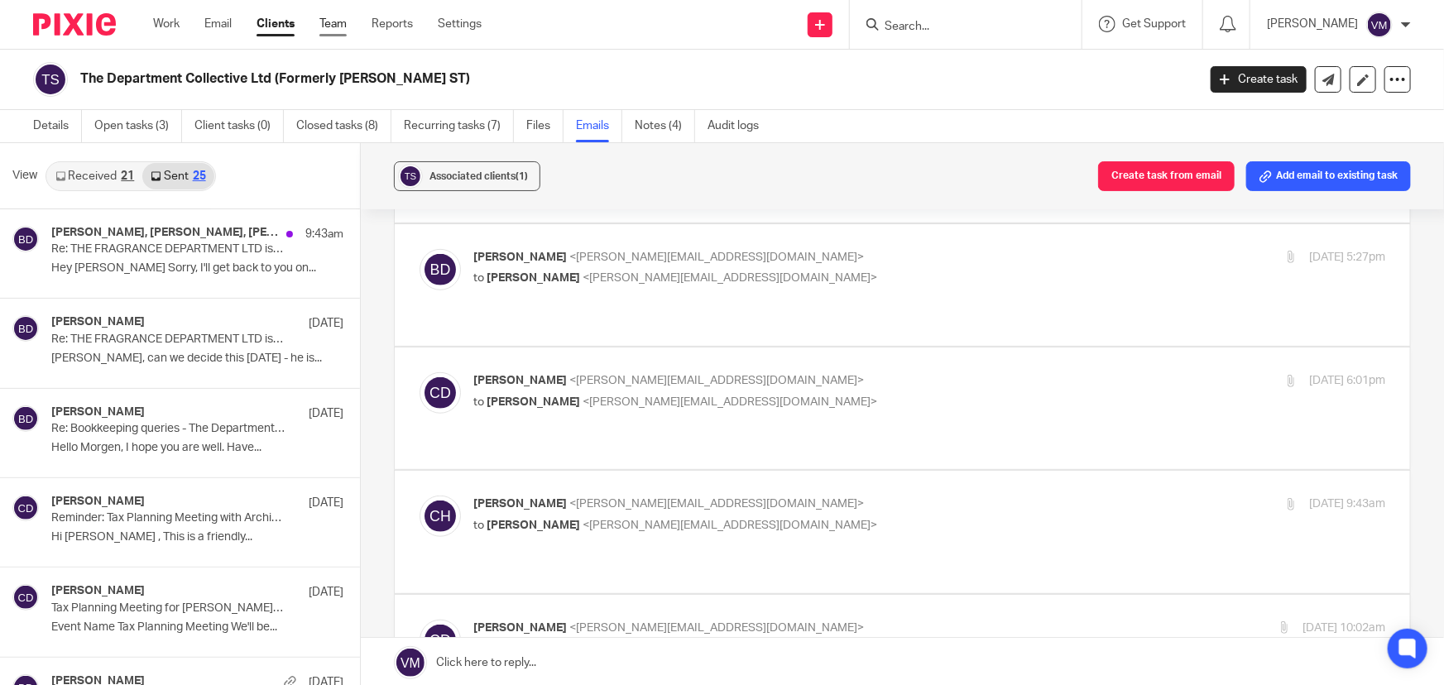
click at [347, 22] on link "Team" at bounding box center [332, 24] width 27 height 17
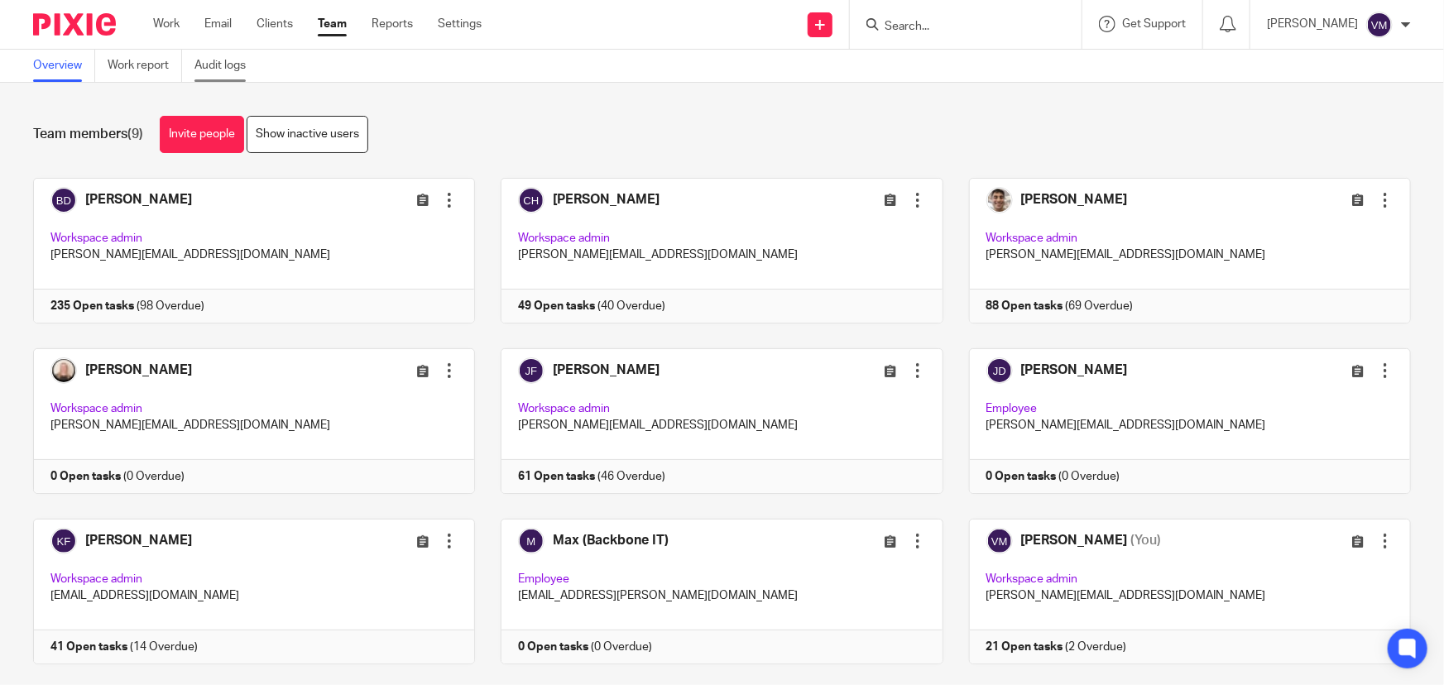
click at [226, 66] on link "Audit logs" at bounding box center [226, 66] width 64 height 32
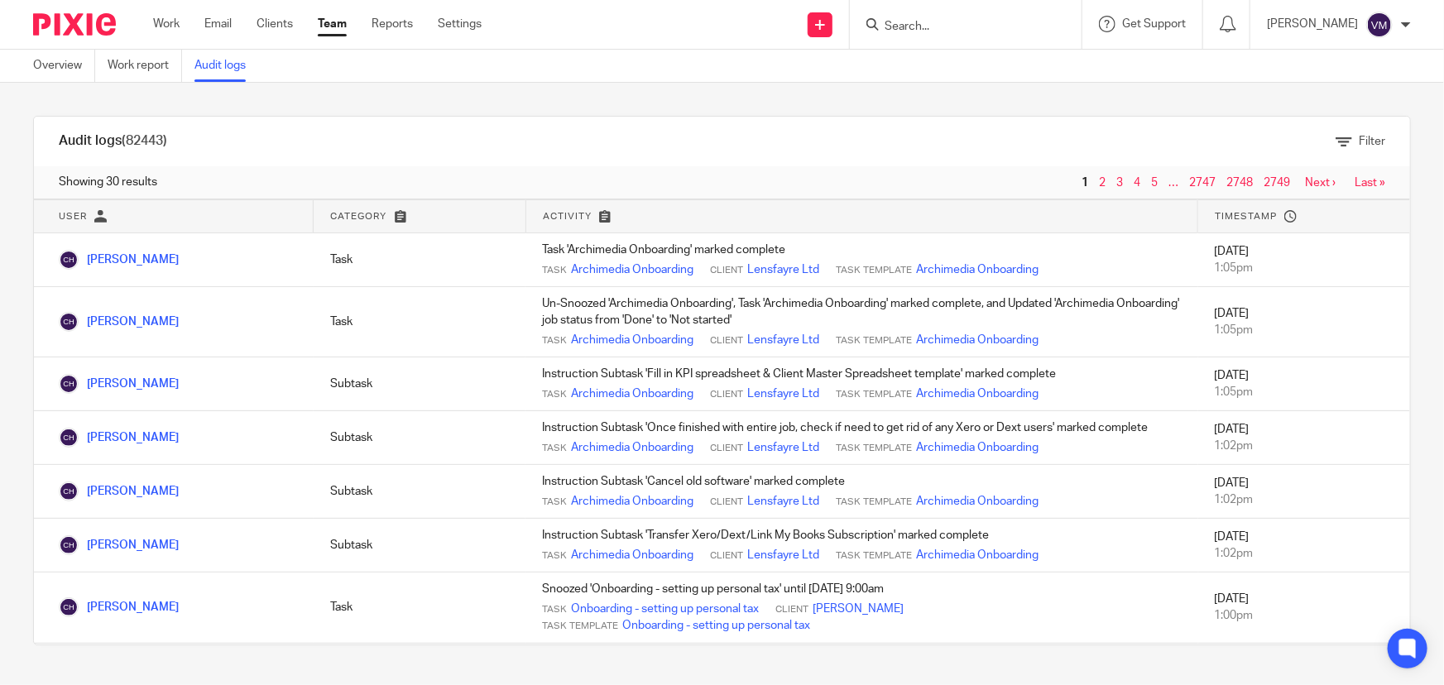
click at [341, 28] on link "Team" at bounding box center [332, 24] width 29 height 17
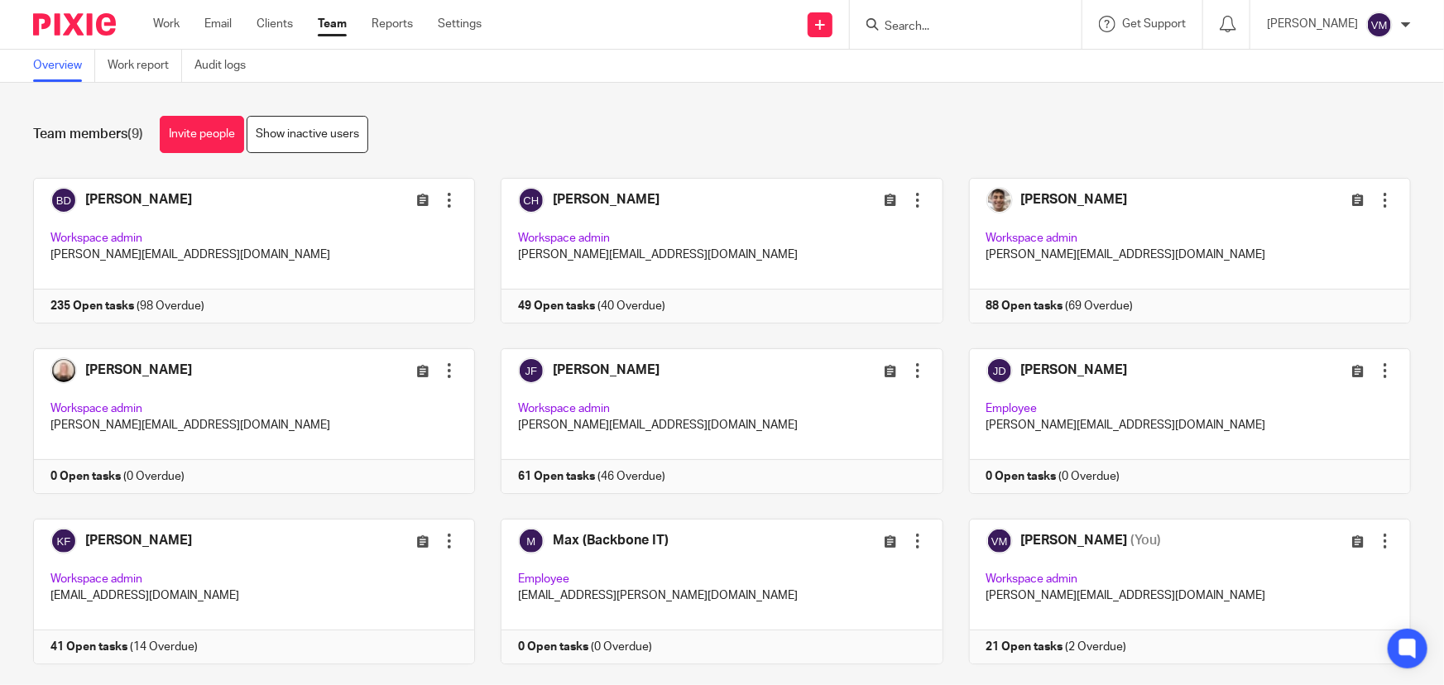
click at [937, 33] on form at bounding box center [971, 24] width 176 height 21
click at [935, 28] on input "Search" at bounding box center [957, 27] width 149 height 15
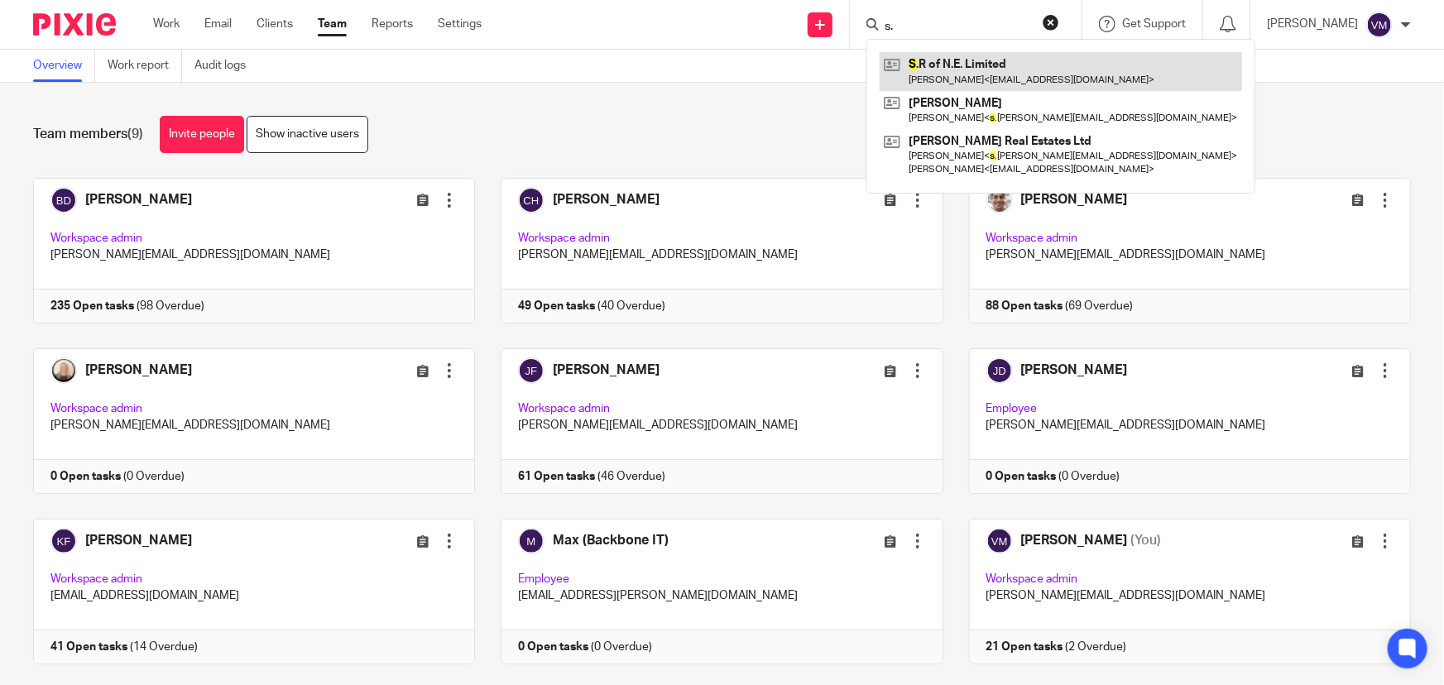
type input "s."
click at [955, 53] on link at bounding box center [1061, 71] width 362 height 38
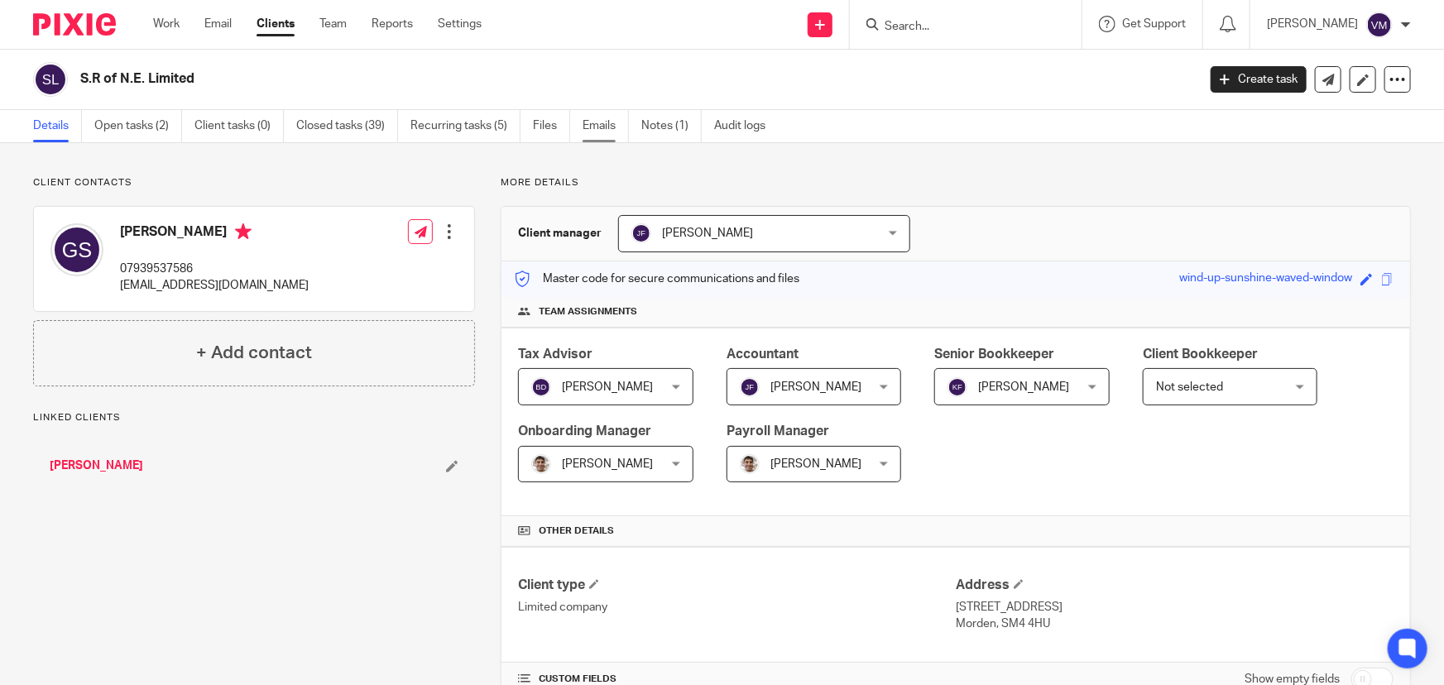
click at [620, 121] on link "Emails" at bounding box center [606, 126] width 46 height 32
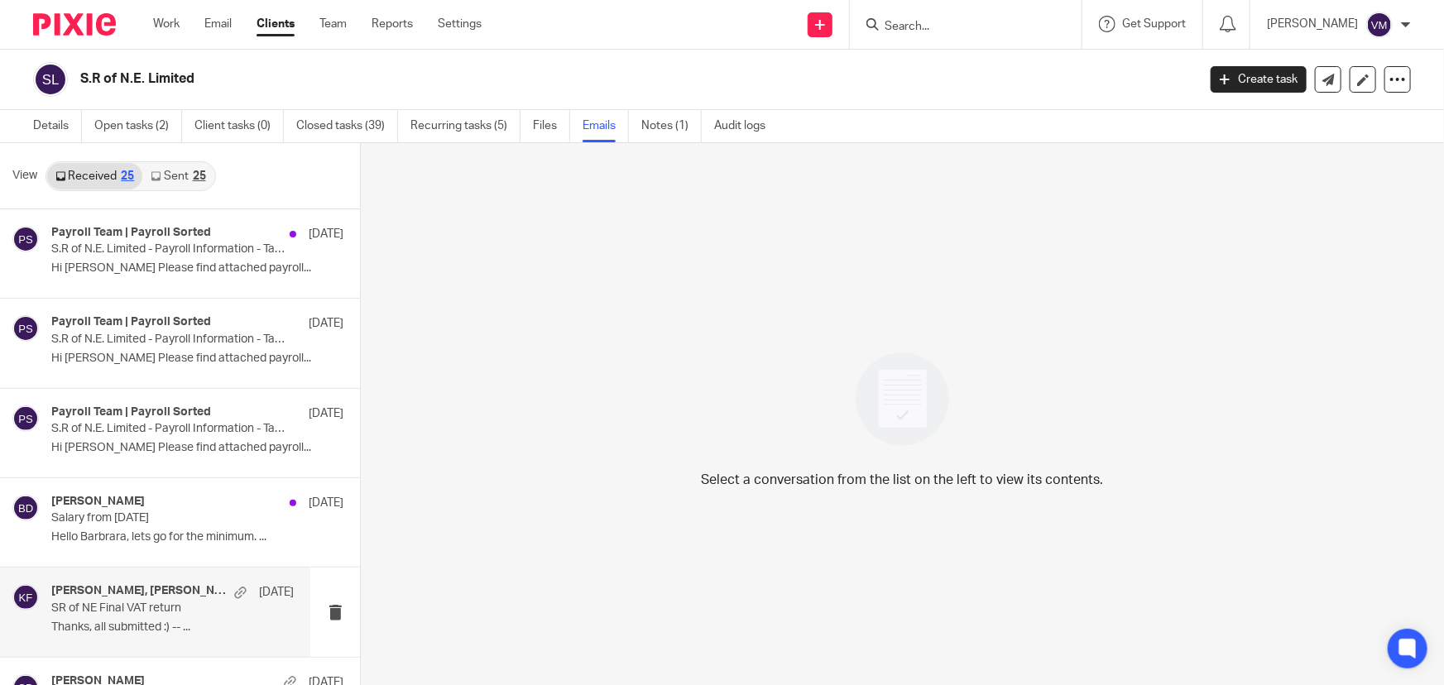
click at [137, 608] on p "SR of NE Final VAT return" at bounding box center [148, 609] width 194 height 14
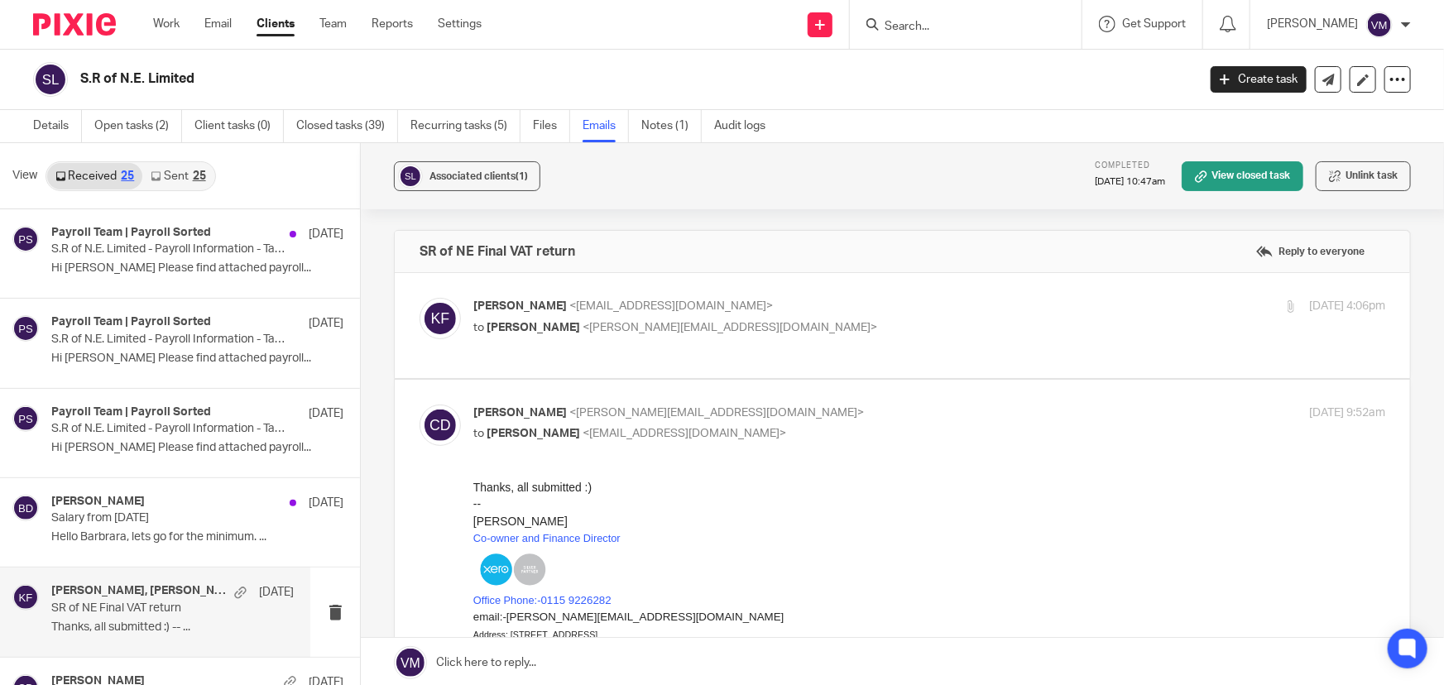
click at [953, 319] on p "to [PERSON_NAME] <[PERSON_NAME][EMAIL_ADDRESS][DOMAIN_NAME]>" at bounding box center [777, 327] width 608 height 17
checkbox input "true"
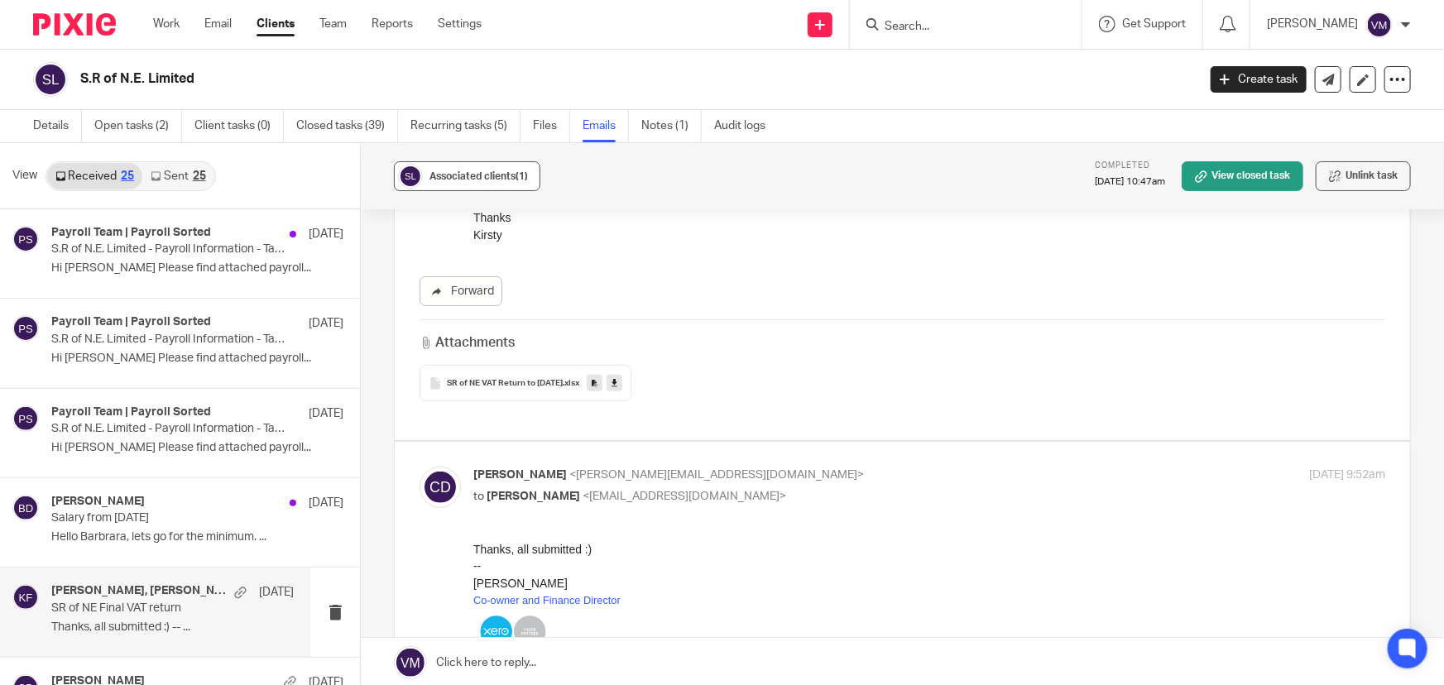
scroll to position [150, 0]
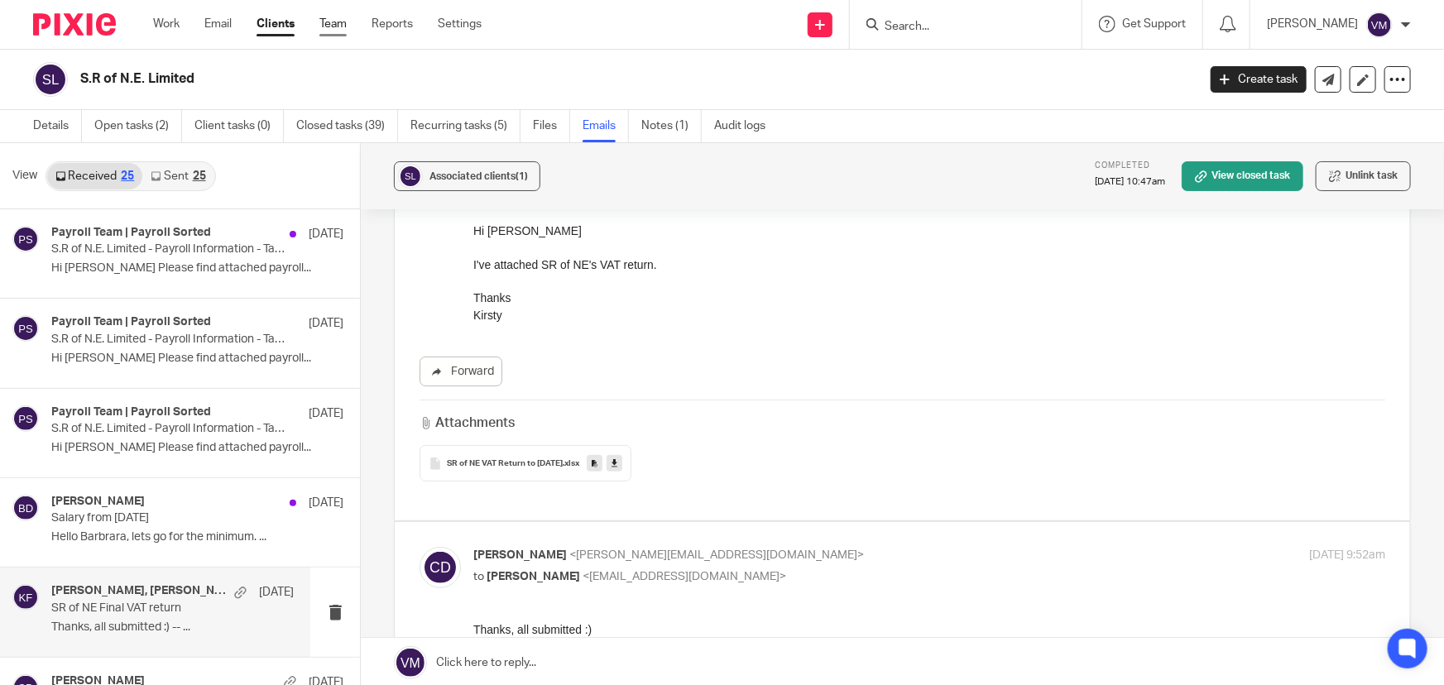
click at [338, 26] on link "Team" at bounding box center [332, 24] width 27 height 17
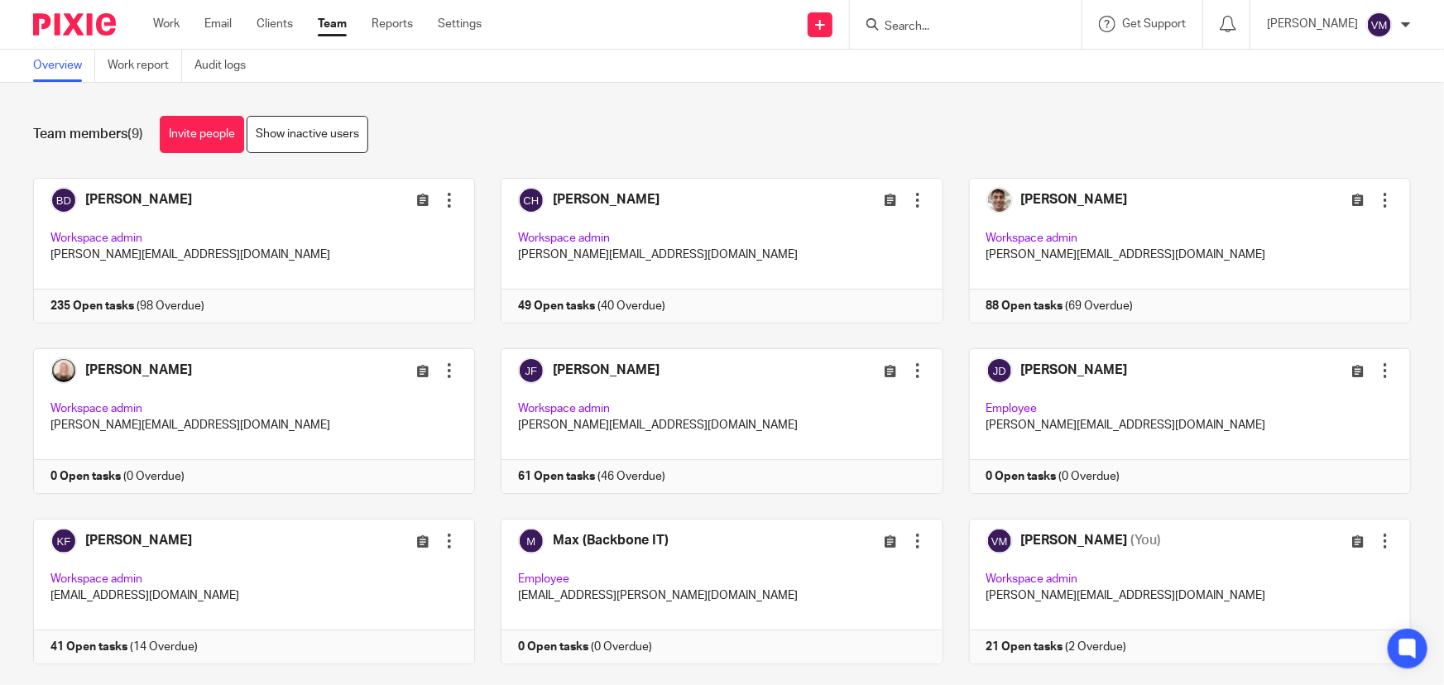
click at [968, 27] on input "Search" at bounding box center [957, 27] width 149 height 15
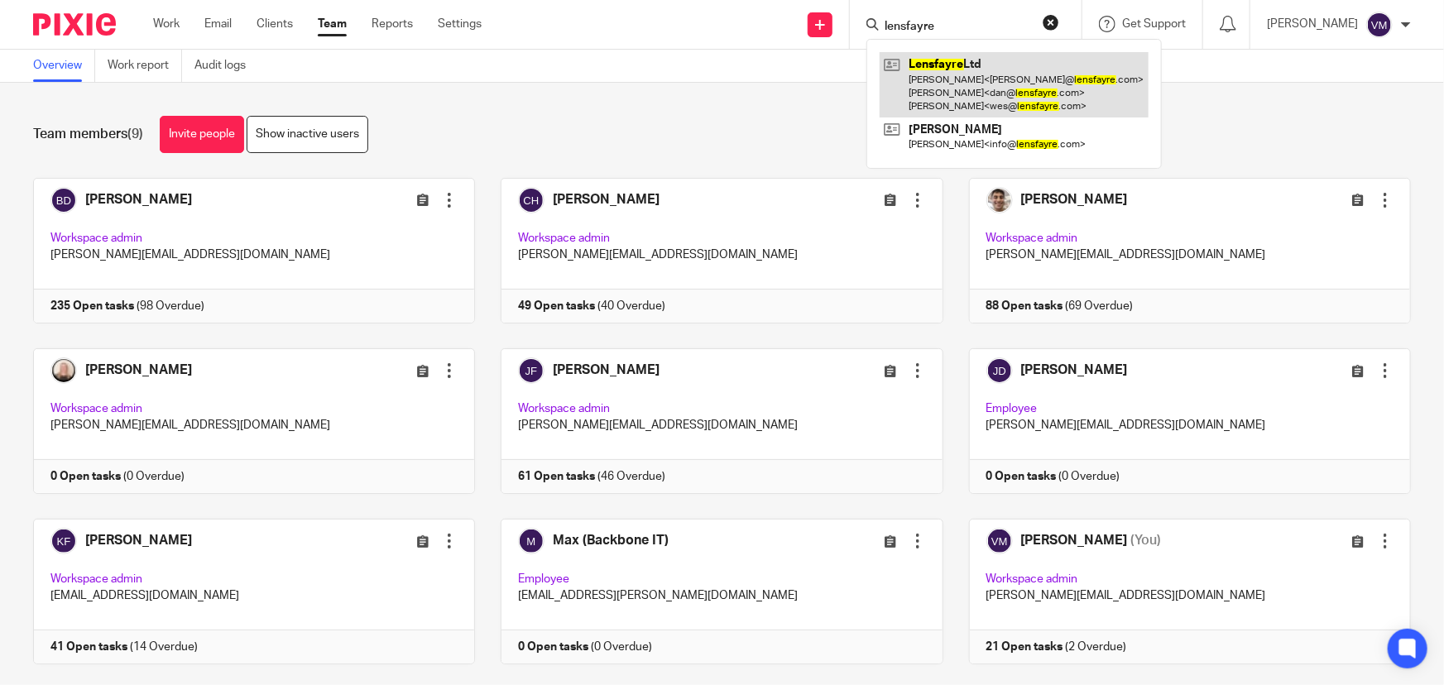
type input "lensfayre"
click at [954, 64] on link at bounding box center [1014, 84] width 269 height 65
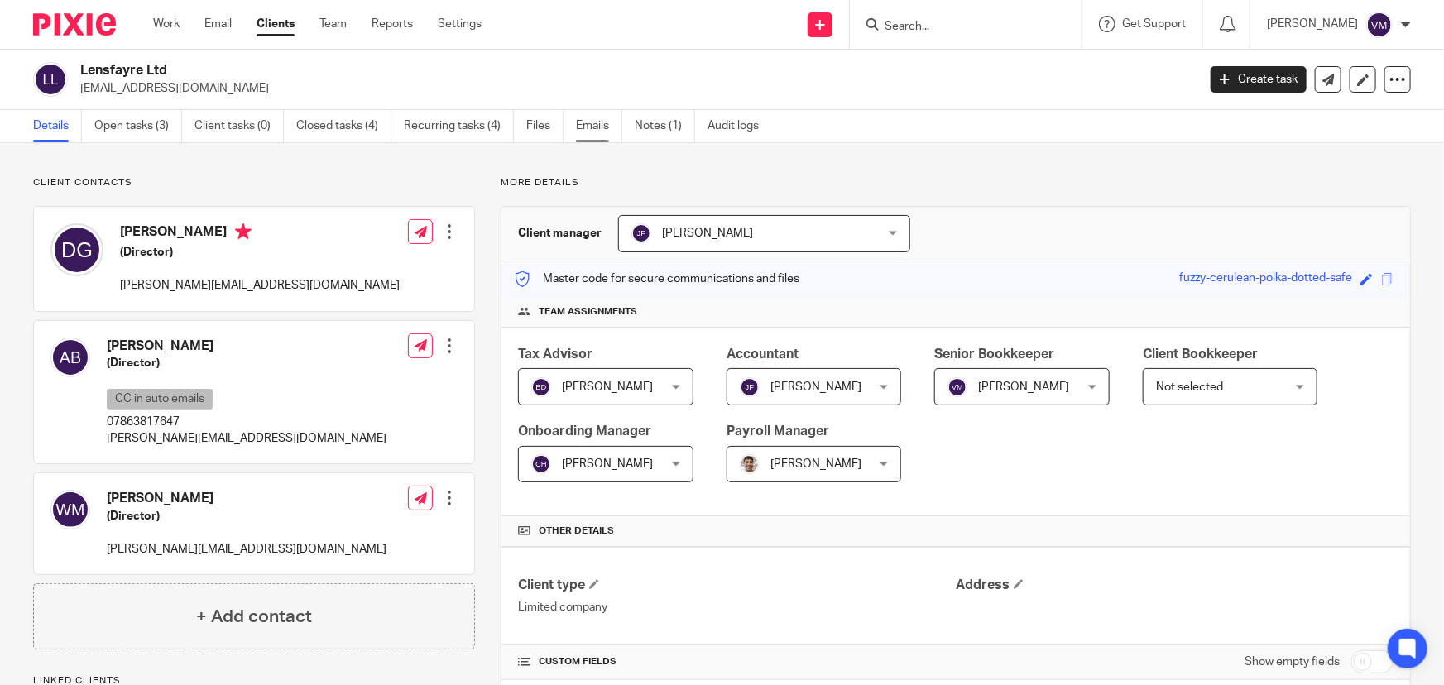
click at [593, 124] on link "Emails" at bounding box center [599, 126] width 46 height 32
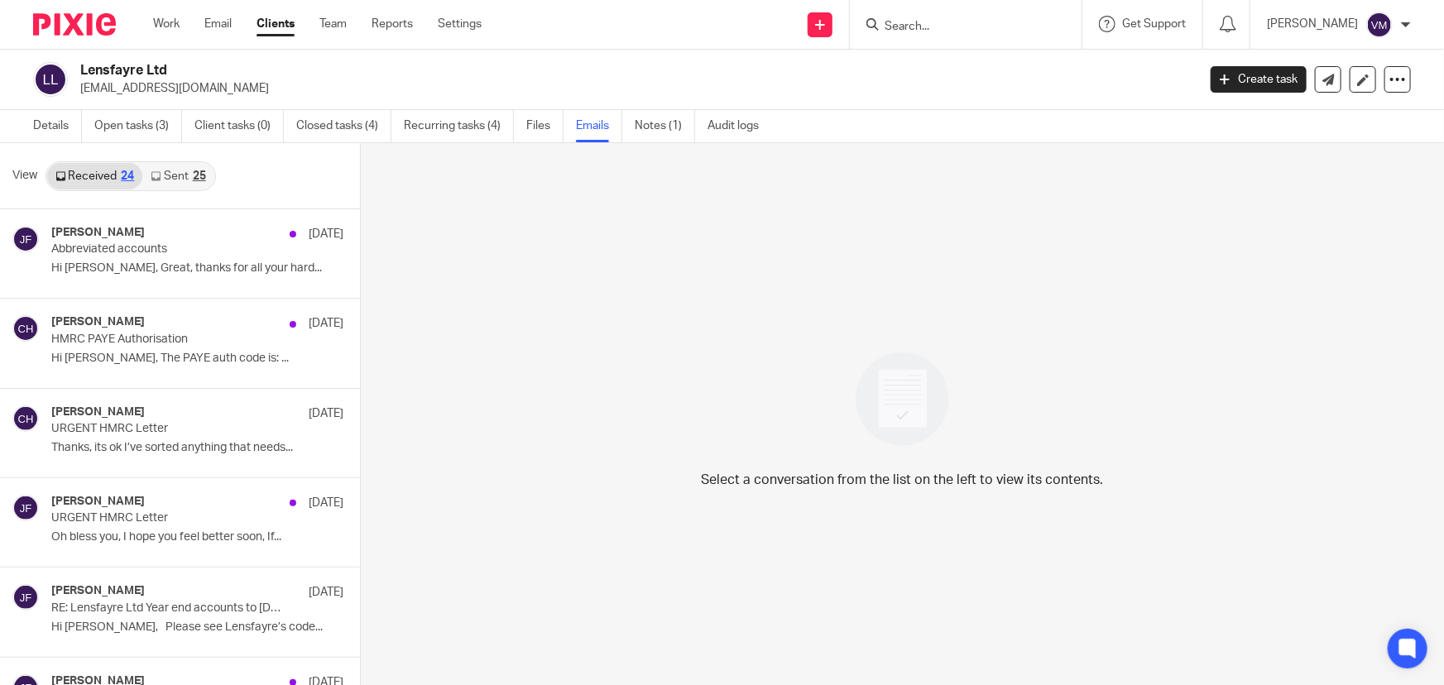
click at [179, 170] on link "Sent 25" at bounding box center [177, 176] width 71 height 26
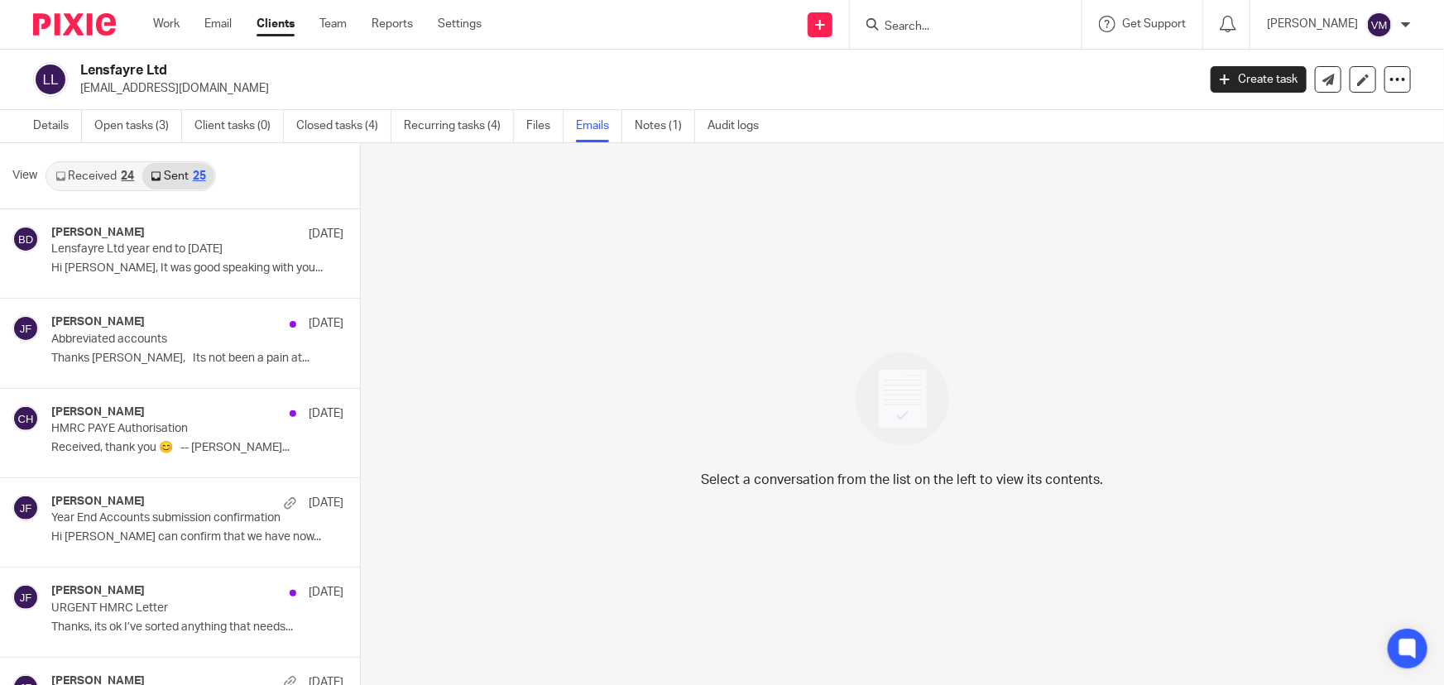
scroll to position [2, 0]
click at [134, 127] on link "Open tasks (3)" at bounding box center [138, 124] width 88 height 32
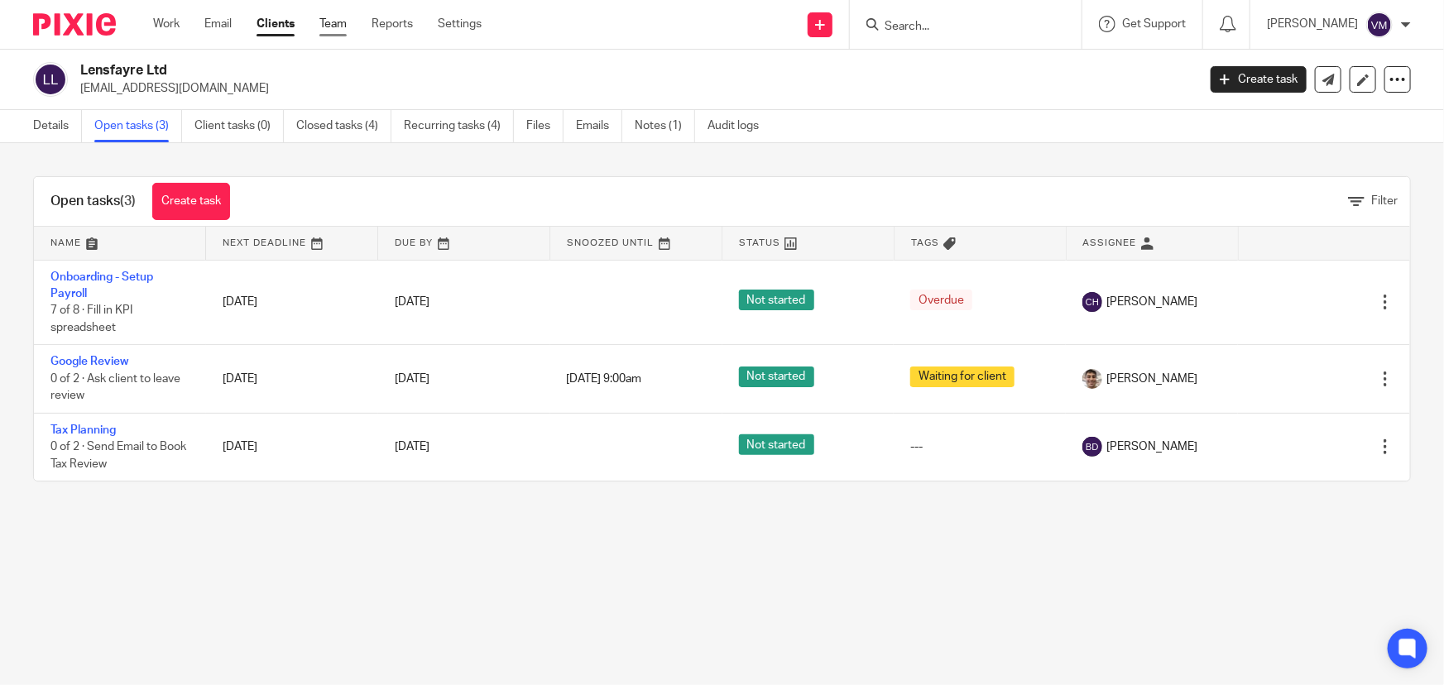
click at [336, 22] on link "Team" at bounding box center [332, 24] width 27 height 17
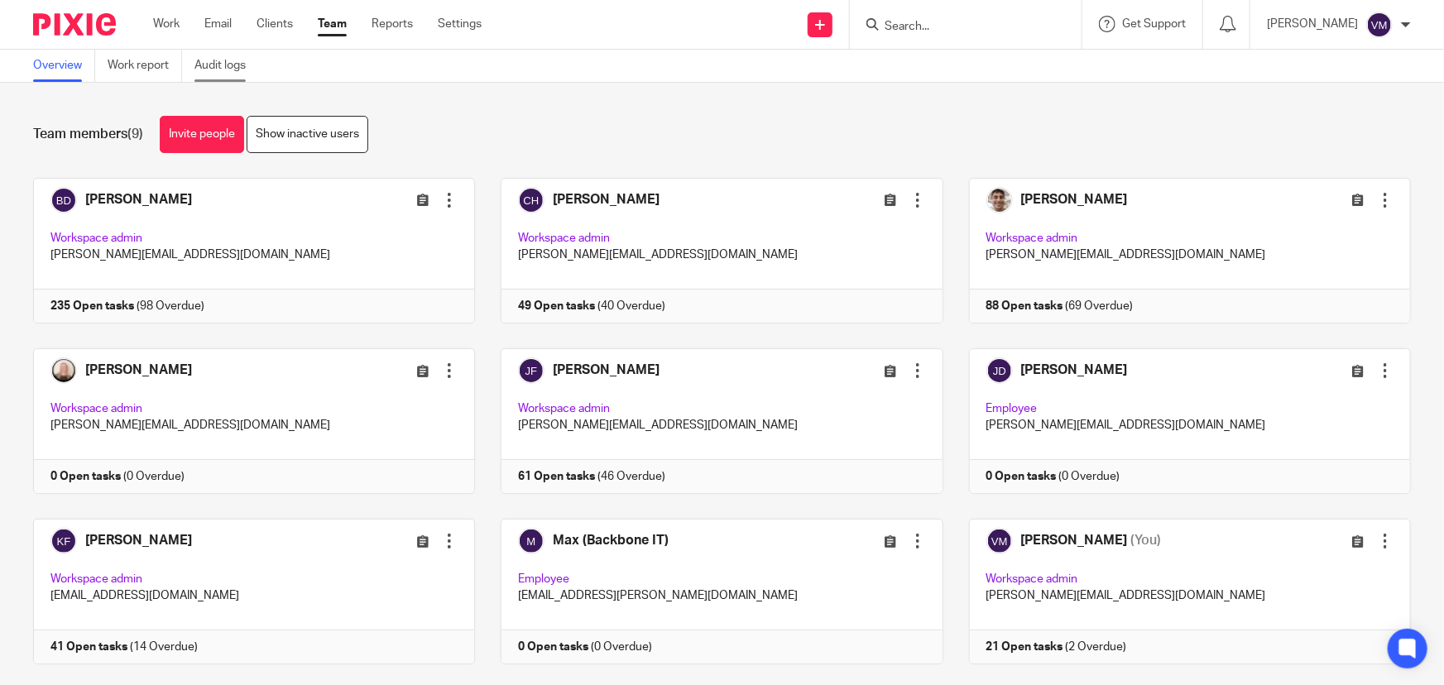
click at [240, 69] on link "Audit logs" at bounding box center [226, 66] width 64 height 32
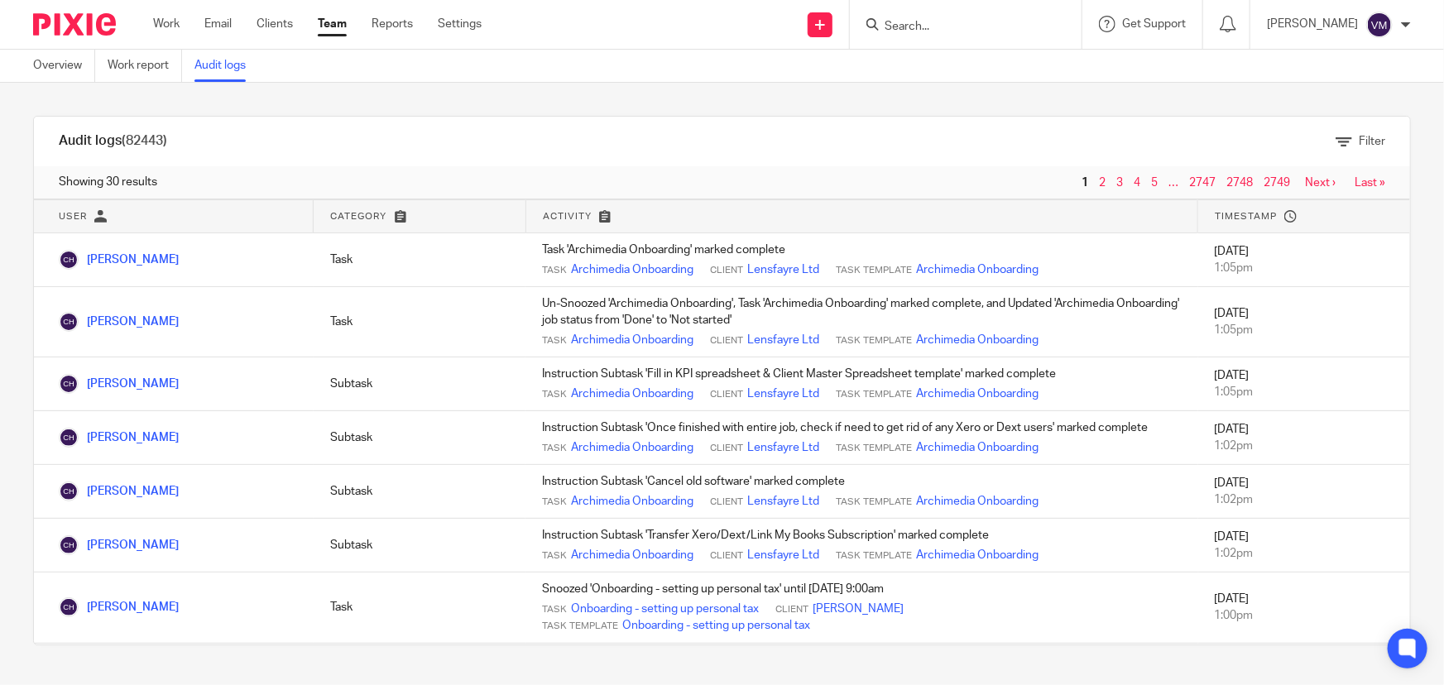
click at [338, 22] on link "Team" at bounding box center [332, 24] width 29 height 17
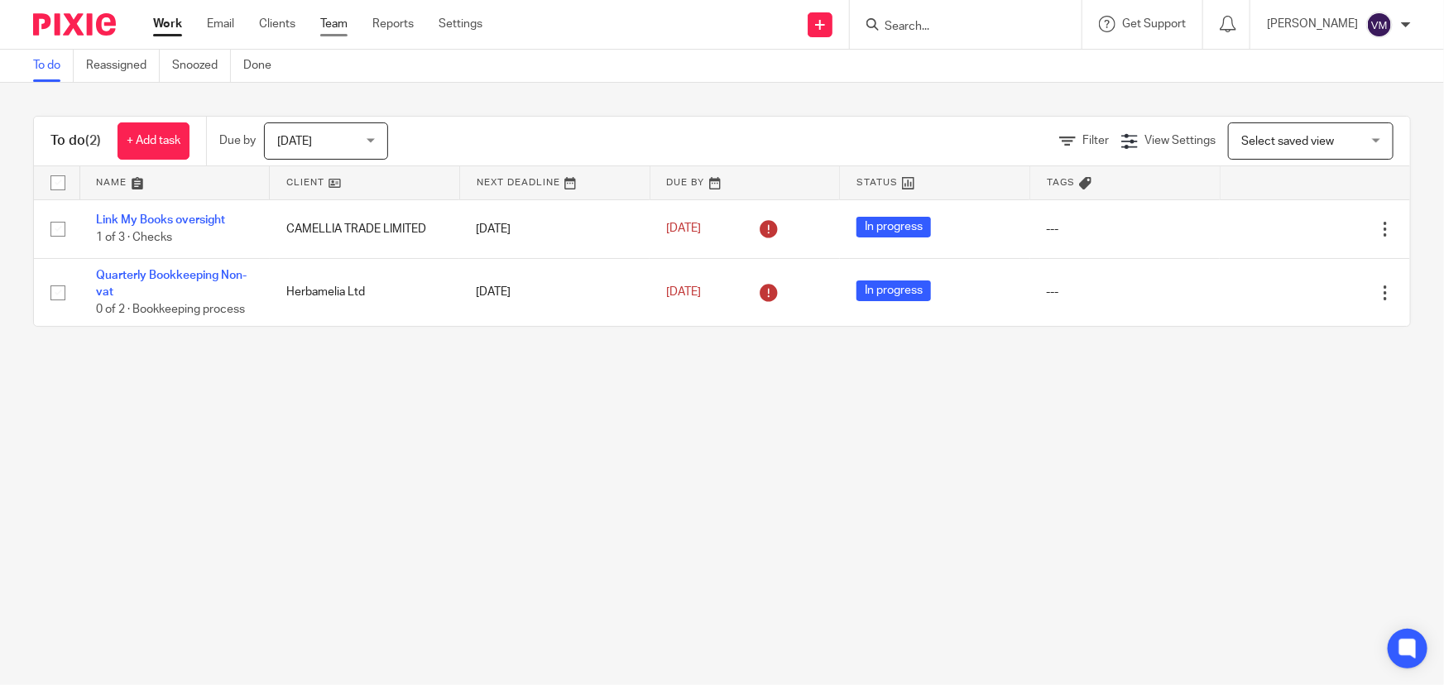
click at [332, 25] on link "Team" at bounding box center [333, 24] width 27 height 17
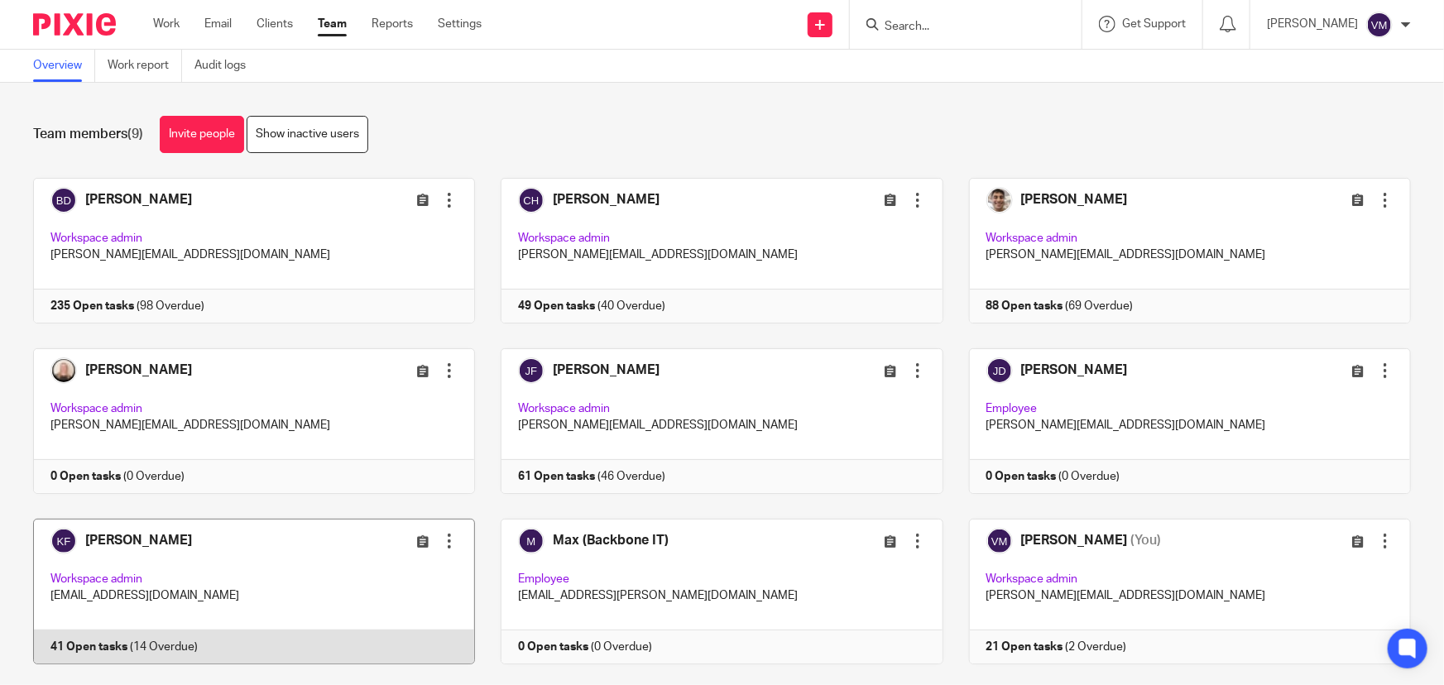
click at [319, 650] on link at bounding box center [240, 592] width 467 height 146
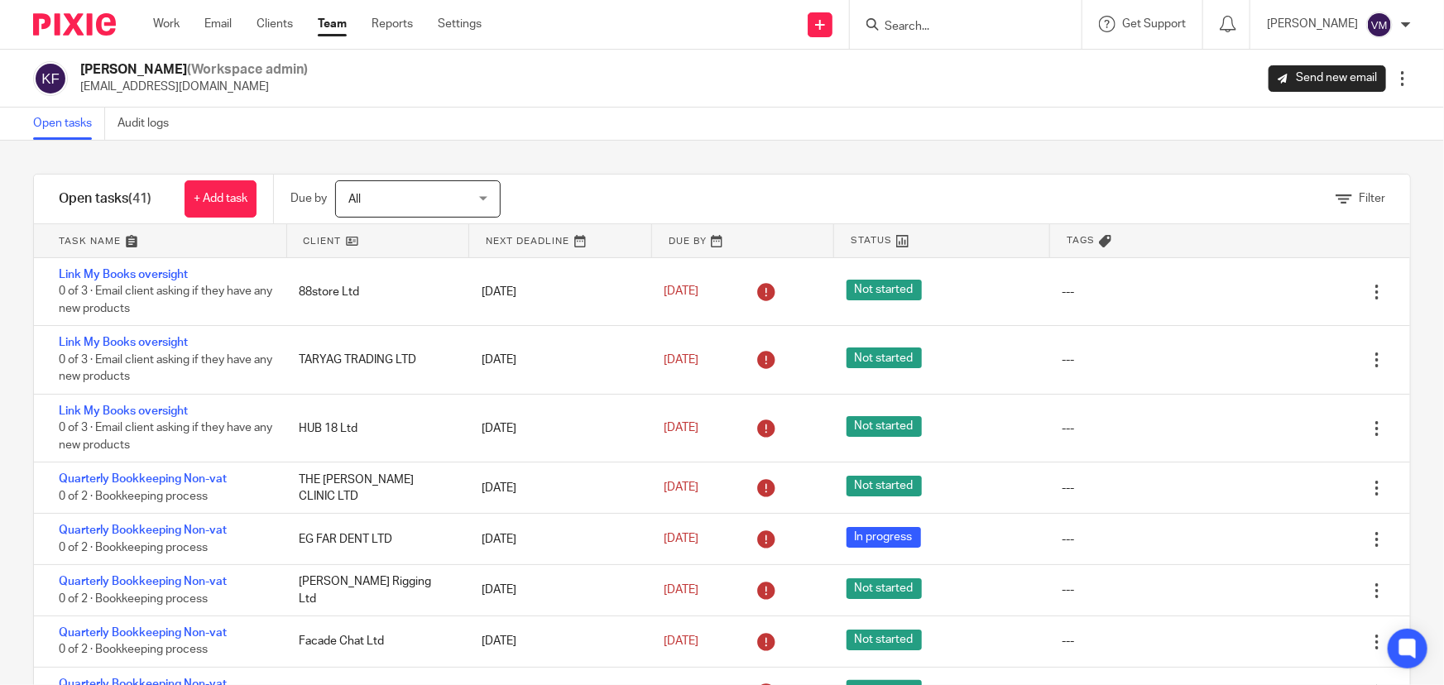
click at [338, 24] on link "Team" at bounding box center [332, 24] width 29 height 17
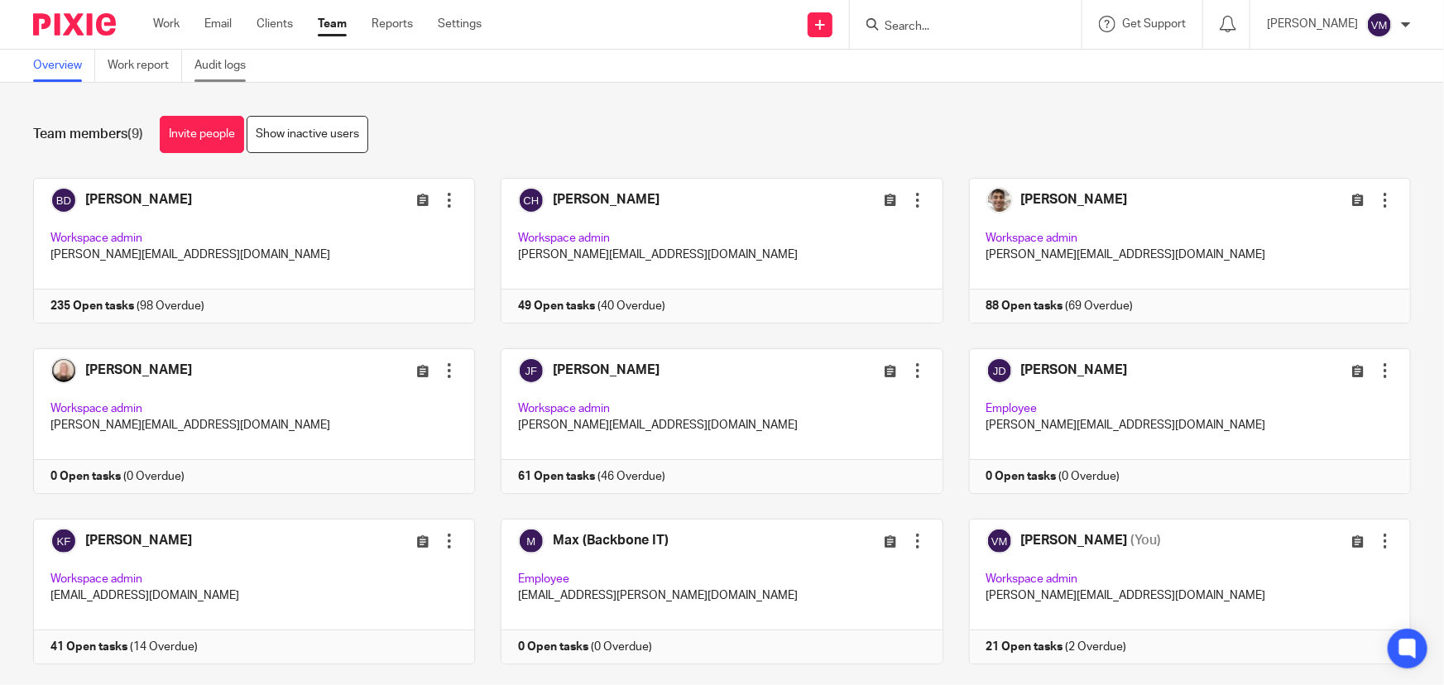
click at [237, 55] on link "Audit logs" at bounding box center [226, 66] width 64 height 32
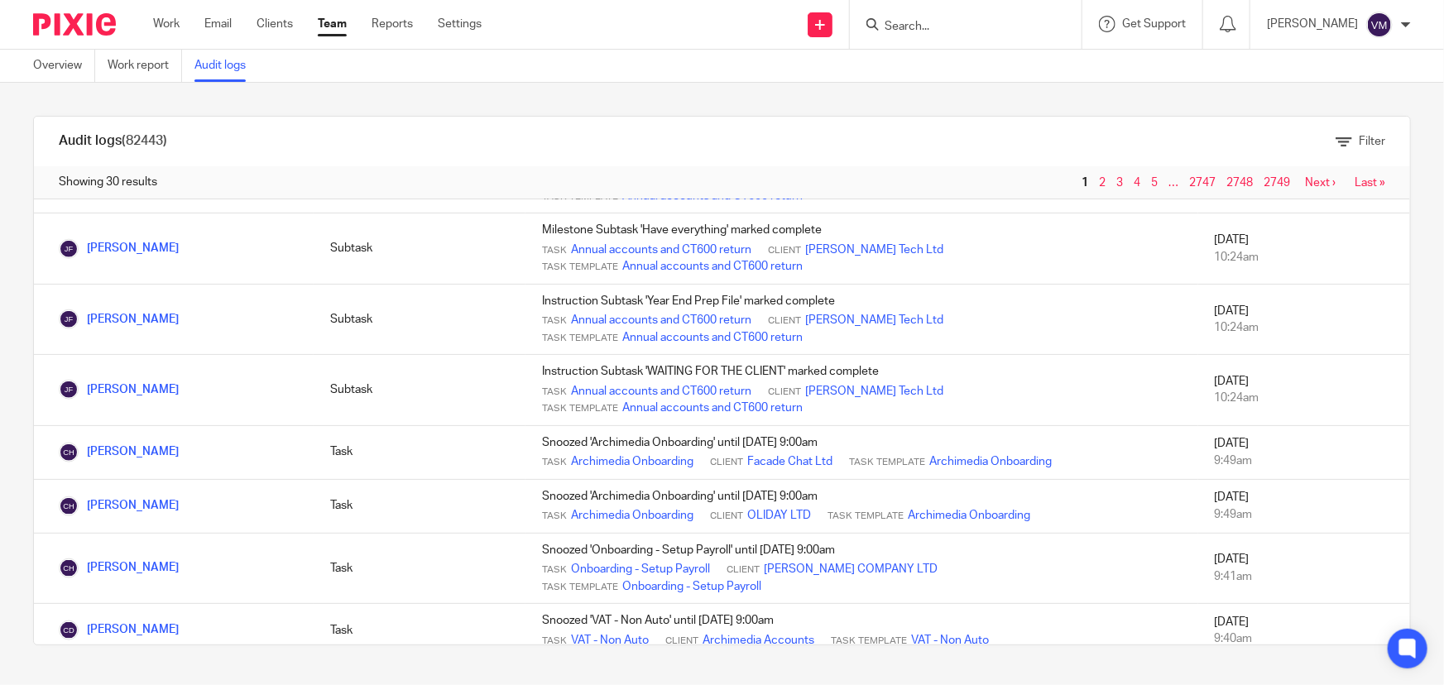
scroll to position [902, 0]
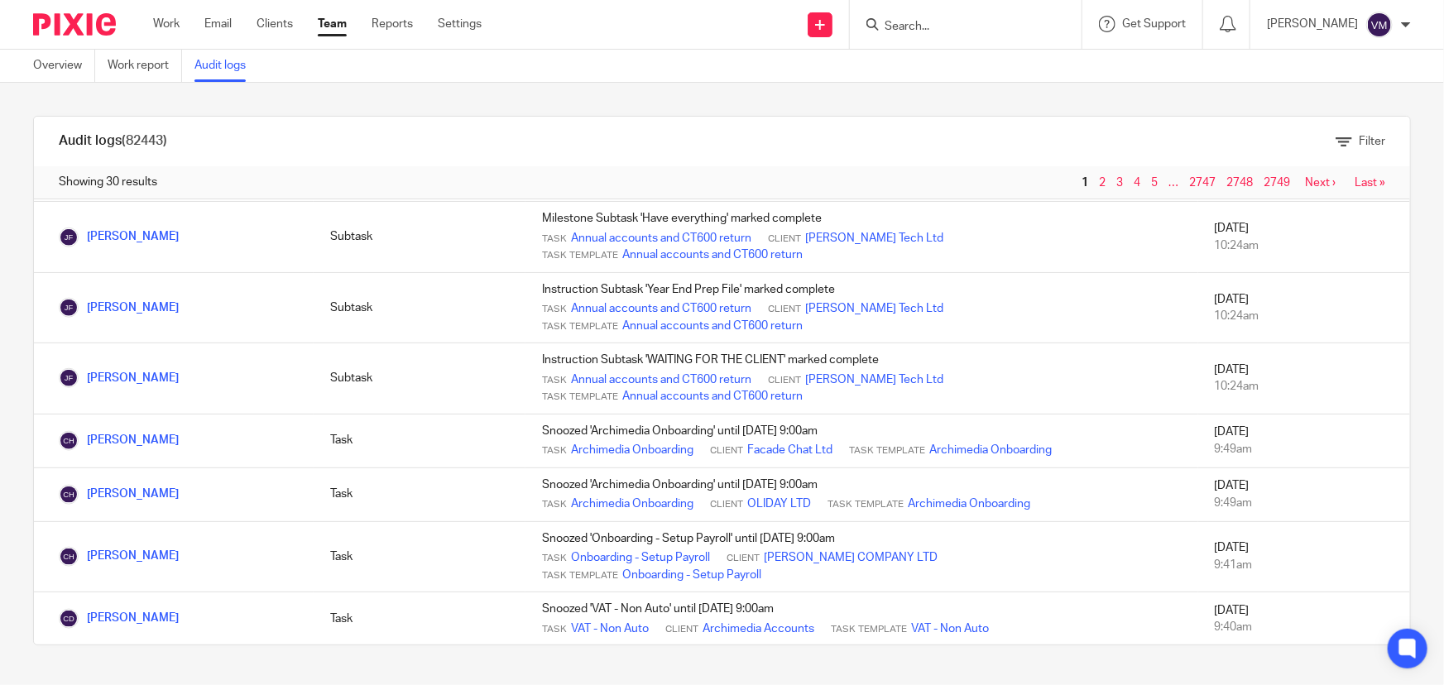
click at [333, 21] on link "Team" at bounding box center [332, 24] width 29 height 17
